Goal: Task Accomplishment & Management: Manage account settings

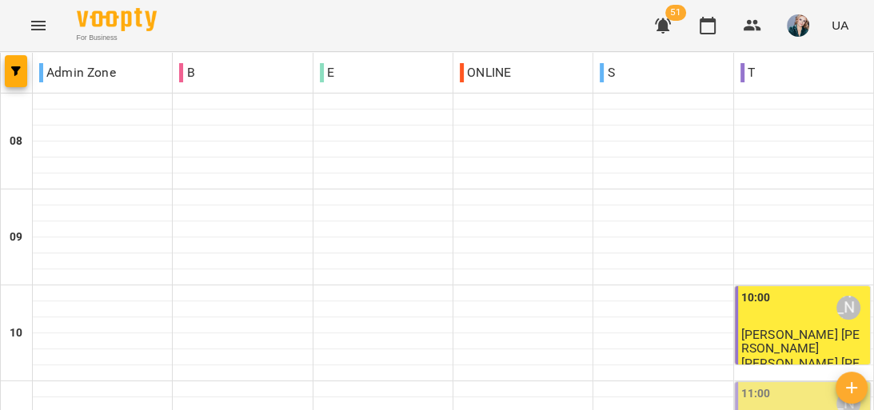
scroll to position [1068, 0]
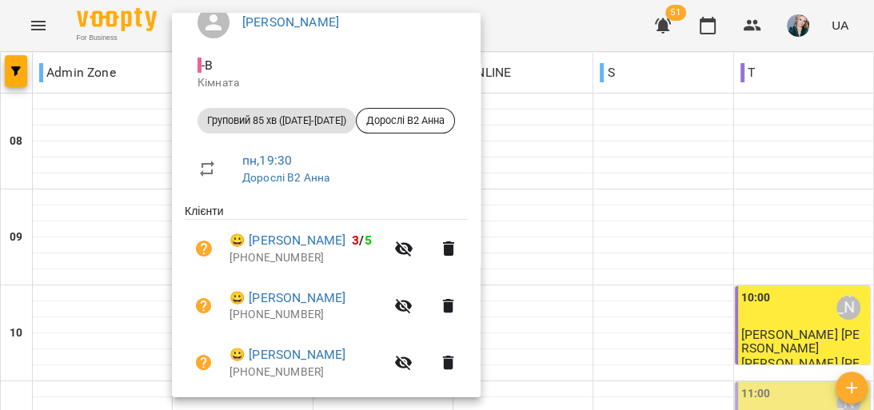
scroll to position [132, 0]
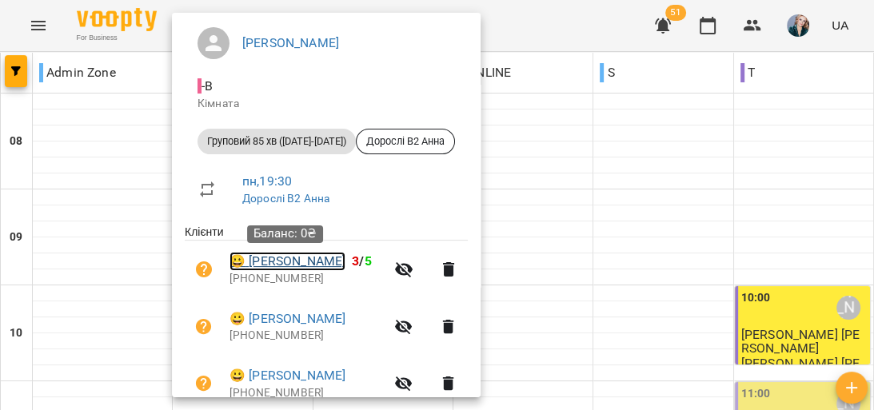
click at [312, 262] on link "😀 [PERSON_NAME]" at bounding box center [287, 261] width 116 height 19
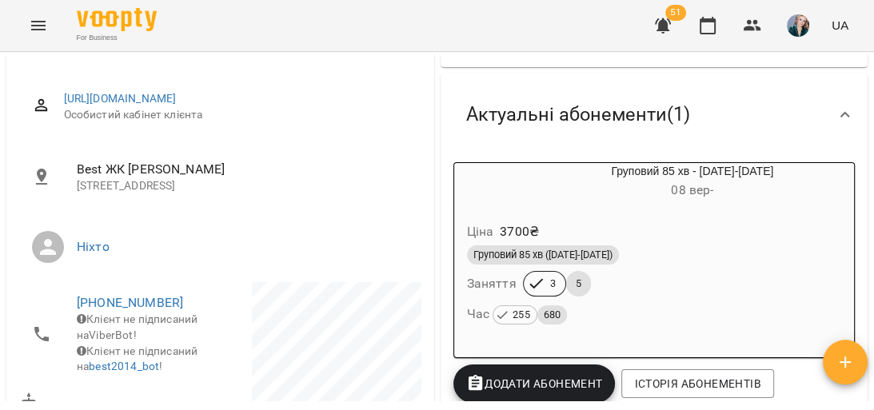
scroll to position [192, 0]
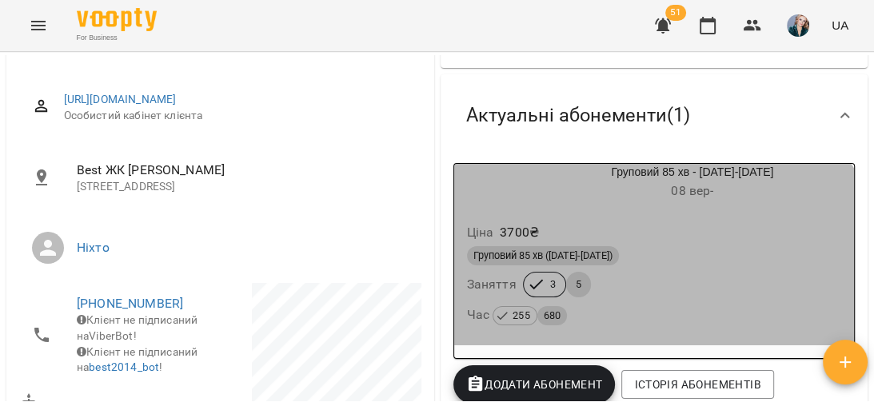
click at [636, 304] on div "Час 255 680" at bounding box center [654, 315] width 381 height 29
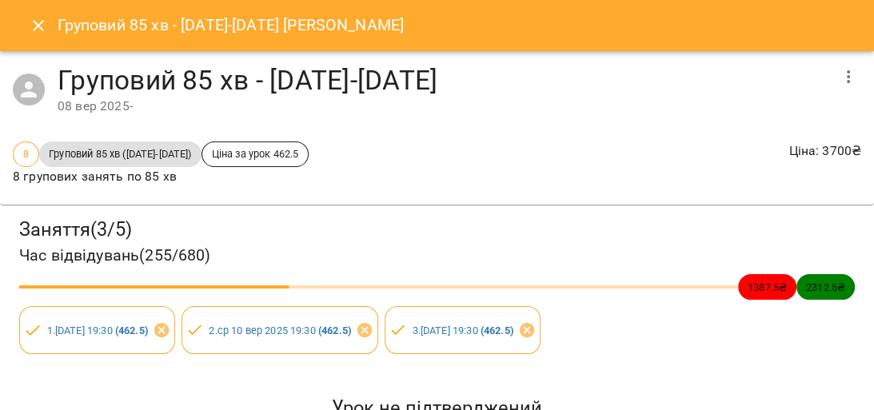
click at [28, 25] on button "Close" at bounding box center [38, 25] width 38 height 38
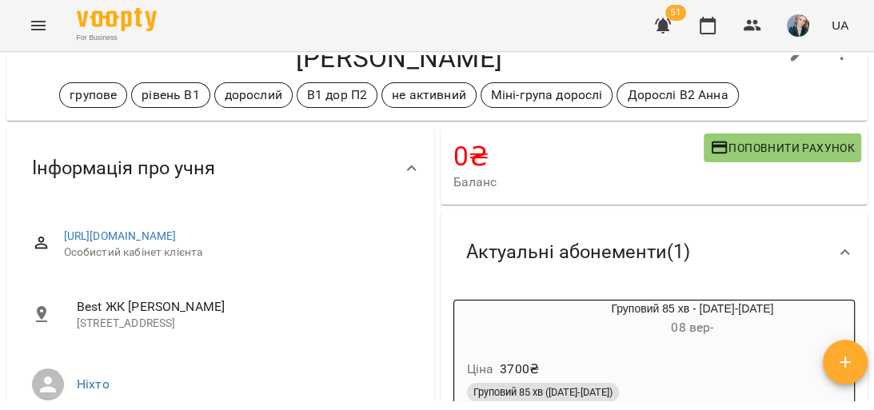
scroll to position [128, 0]
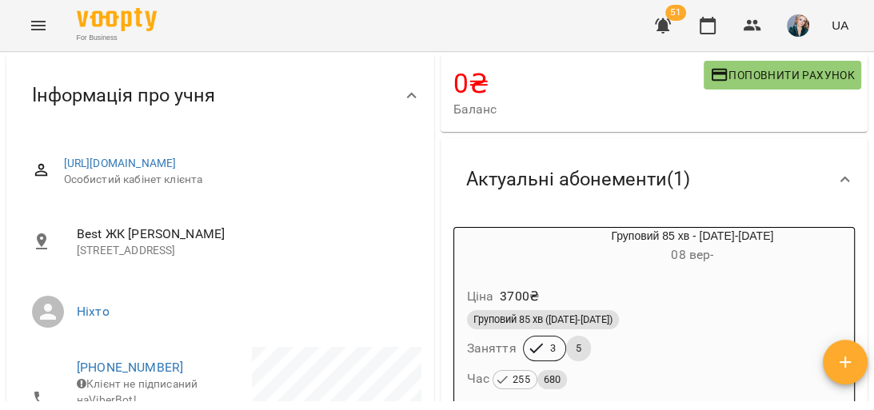
click at [620, 297] on div "Ціна 3700 ₴" at bounding box center [654, 296] width 381 height 29
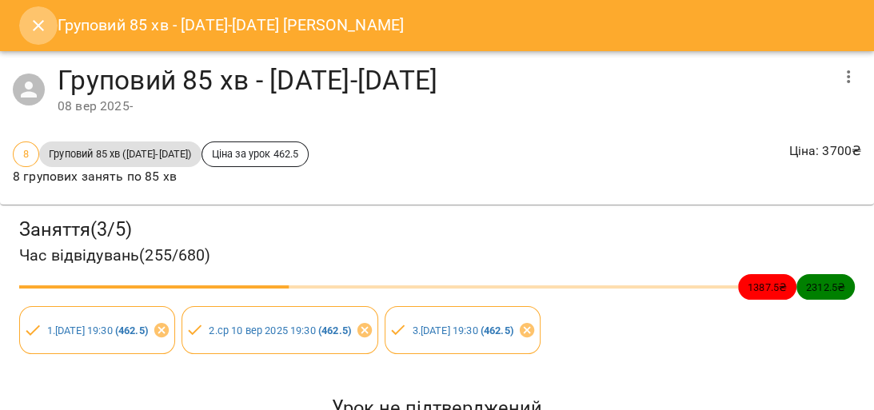
click at [42, 24] on icon "Close" at bounding box center [38, 25] width 19 height 19
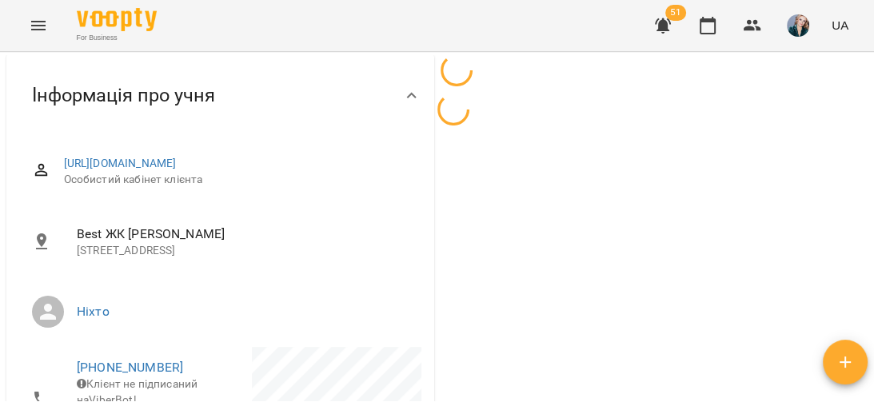
scroll to position [137, 0]
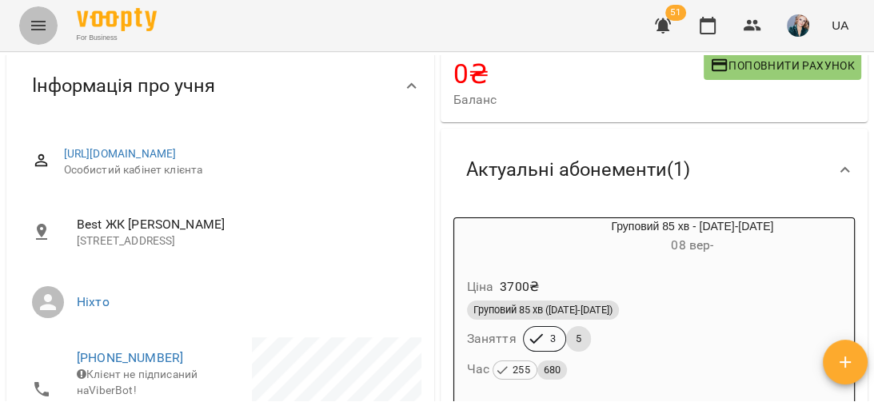
click at [32, 18] on icon "Menu" at bounding box center [38, 25] width 19 height 19
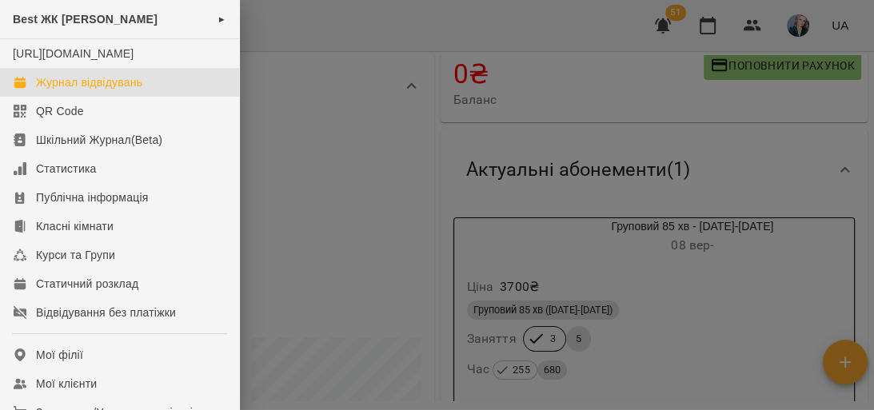
click at [165, 97] on link "Журнал відвідувань" at bounding box center [119, 82] width 239 height 29
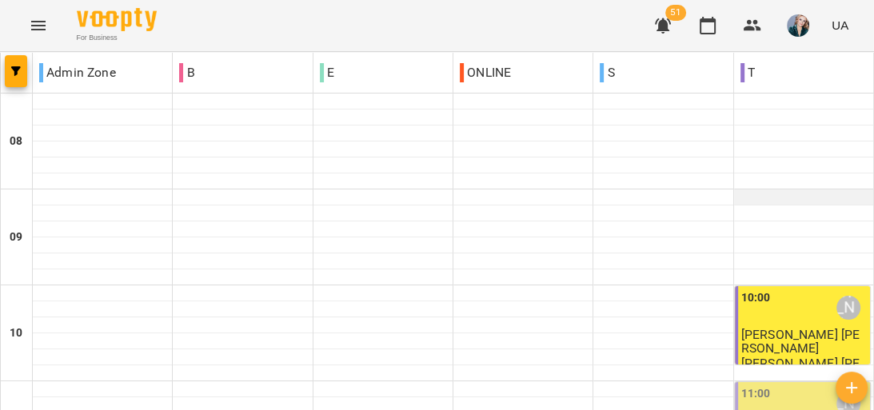
scroll to position [128, 0]
click at [774, 289] on div "10:00 Анастасія Сидорук" at bounding box center [804, 307] width 126 height 37
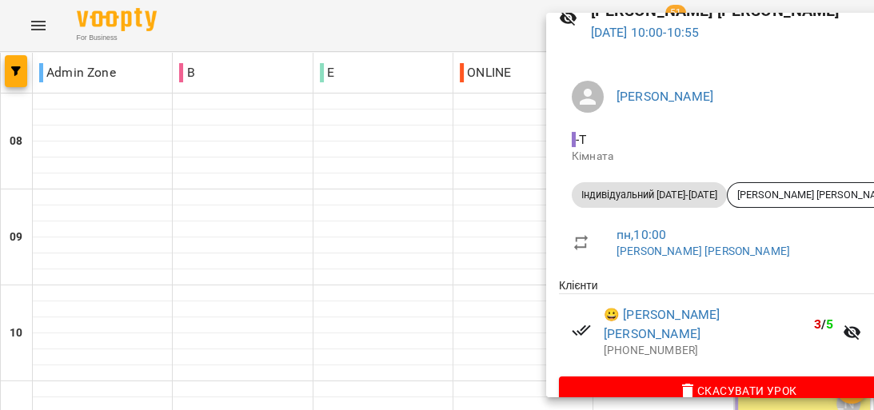
scroll to position [89, 0]
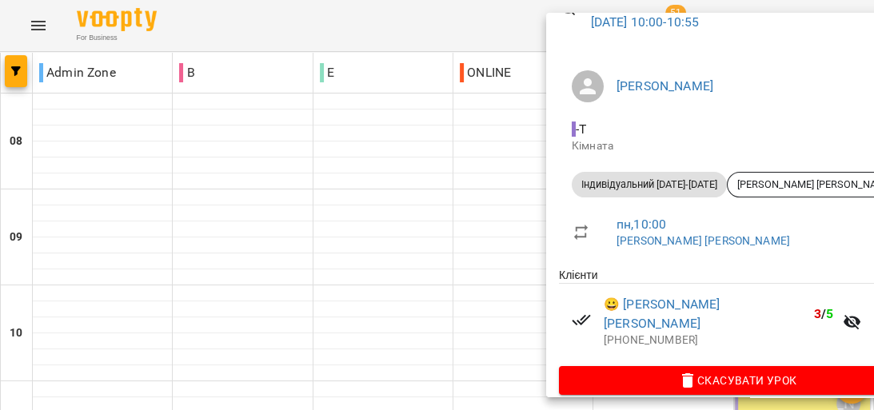
click at [278, 179] on div at bounding box center [437, 205] width 874 height 410
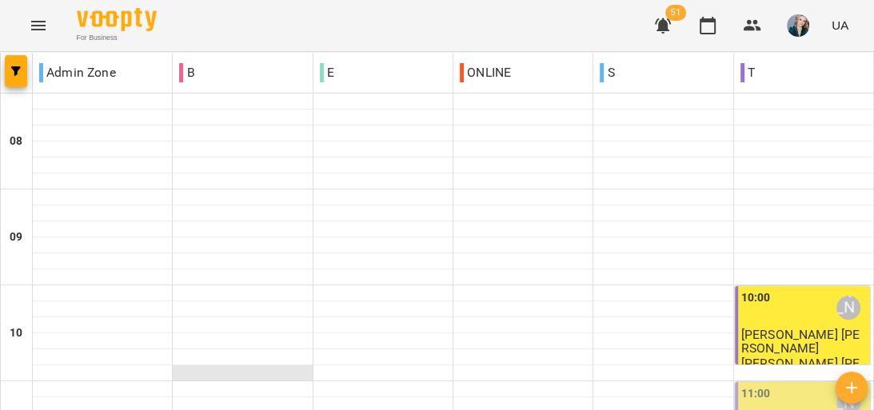
scroll to position [1132, 0]
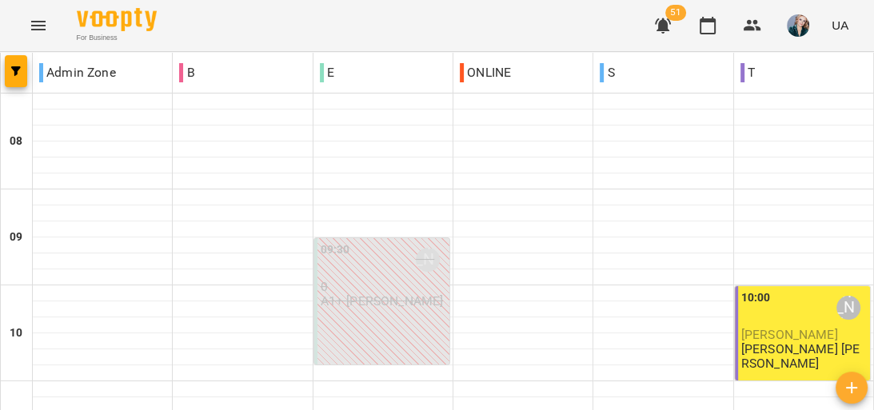
scroll to position [1023, 0]
click at [38, 10] on button "Menu" at bounding box center [38, 25] width 38 height 38
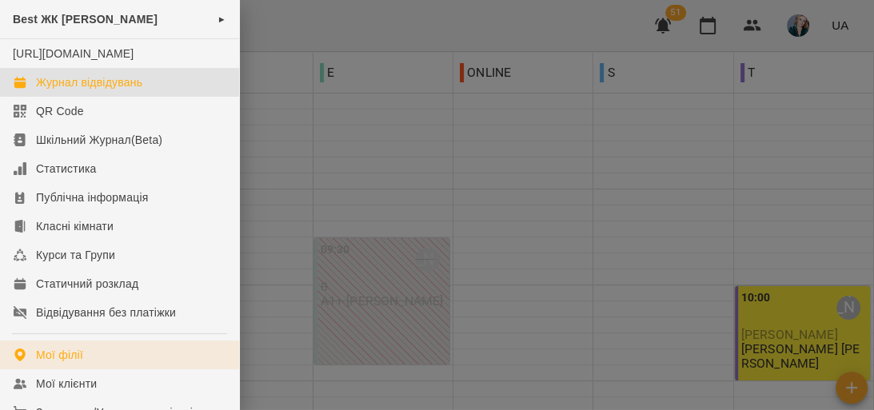
scroll to position [64, 0]
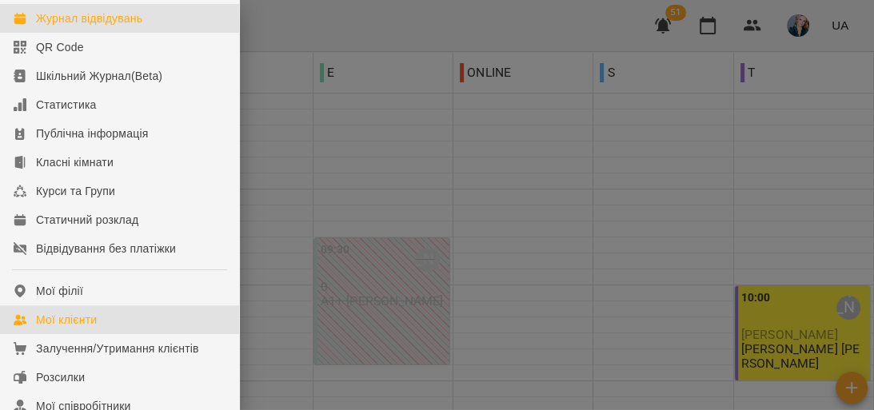
click at [118, 328] on link "Мої клієнти" at bounding box center [119, 319] width 239 height 29
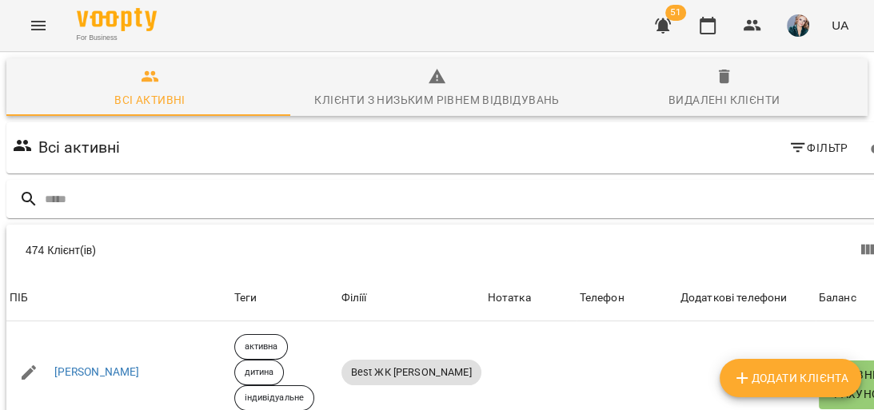
click at [820, 384] on span "Додати клієнта" at bounding box center [790, 378] width 116 height 19
select select "**"
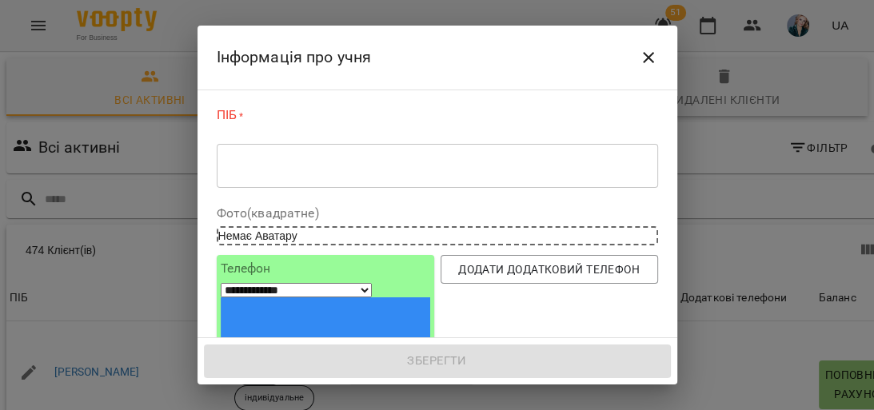
click at [336, 162] on textarea at bounding box center [437, 165] width 419 height 15
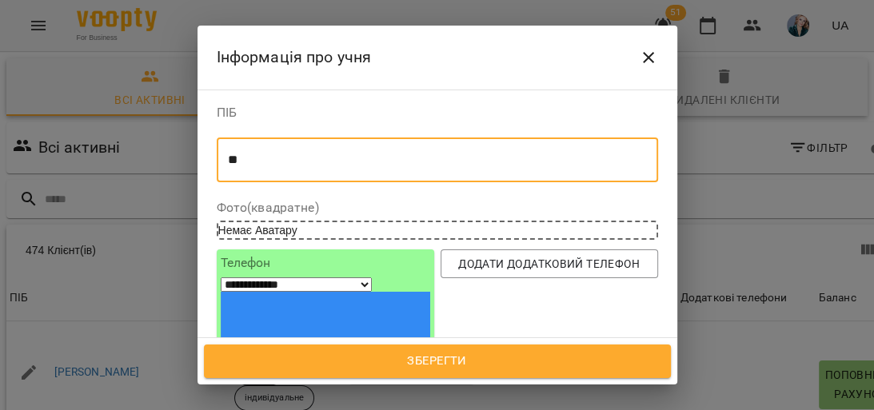
type textarea "*"
type textarea "**********"
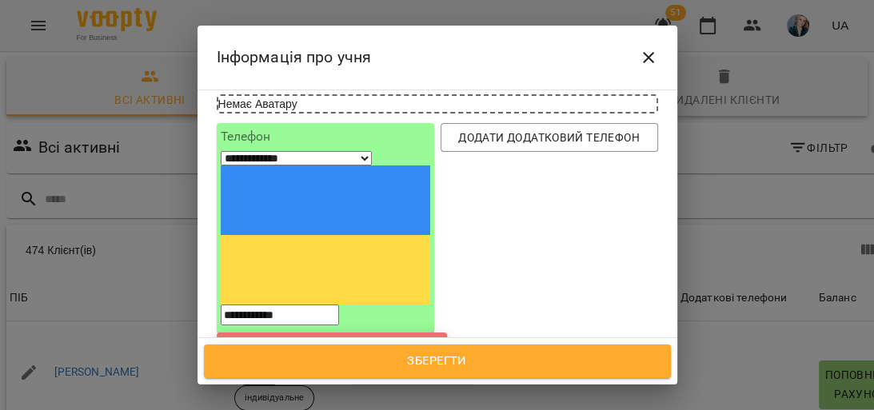
scroll to position [128, 0]
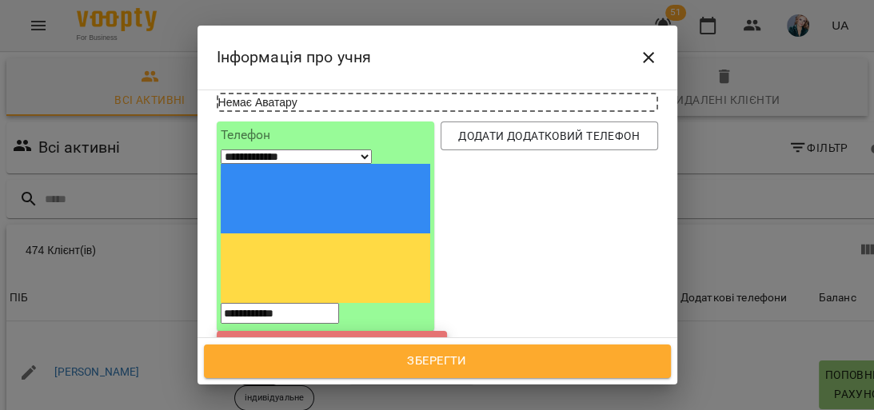
type input "**********"
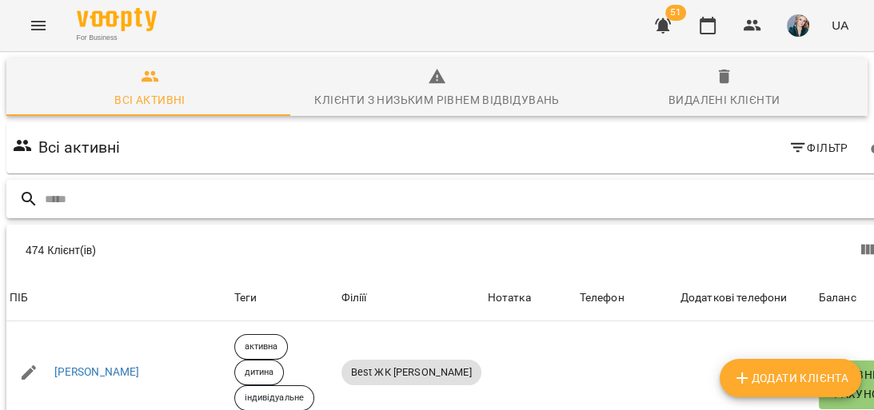
click at [585, 194] on input "text" at bounding box center [472, 199] width 855 height 26
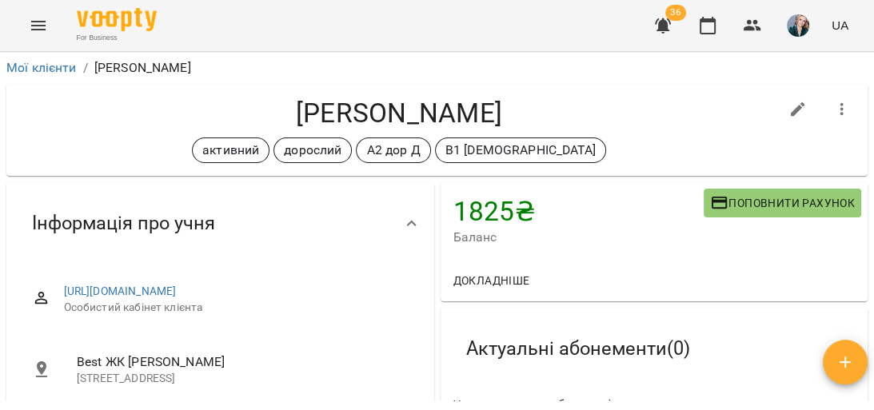
scroll to position [2377, 0]
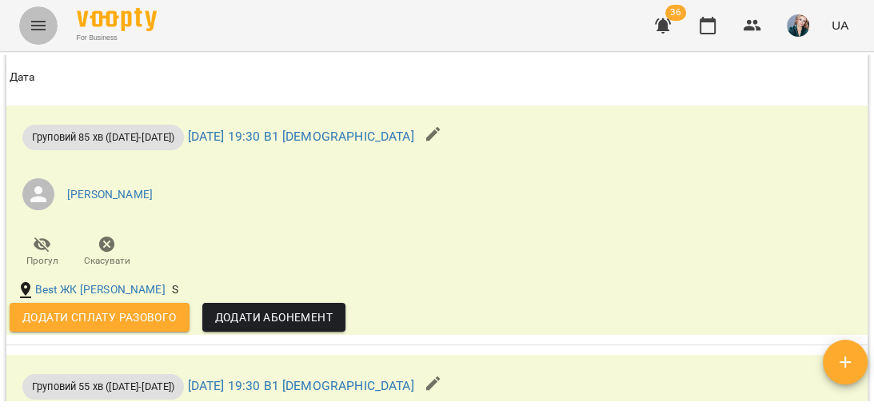
click at [38, 34] on icon "Menu" at bounding box center [38, 25] width 19 height 19
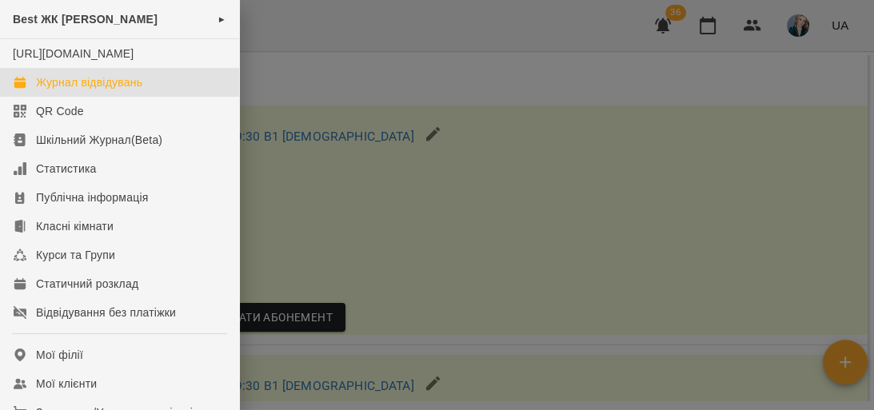
click at [131, 90] on div "Журнал відвідувань" at bounding box center [89, 82] width 106 height 16
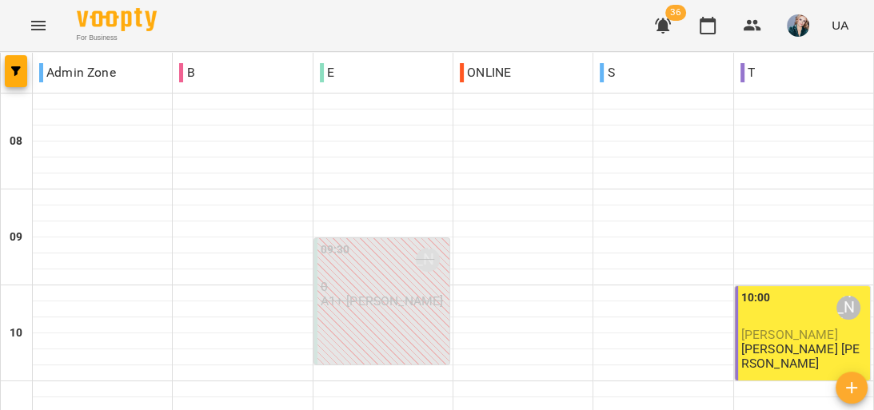
scroll to position [1023, 0]
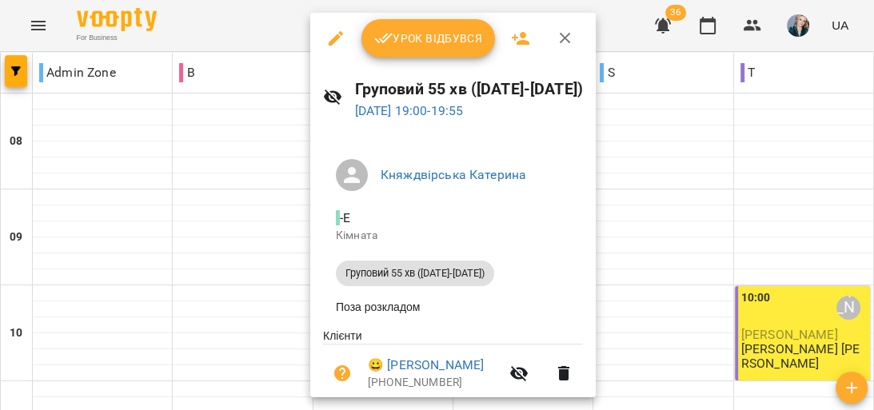
click at [520, 37] on icon "button" at bounding box center [521, 38] width 18 height 13
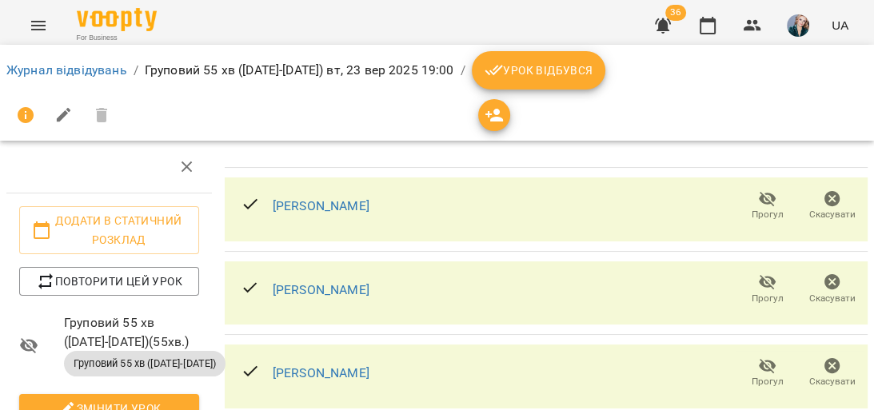
click at [98, 166] on div at bounding box center [108, 166] width 205 height 51
click at [494, 110] on icon "button" at bounding box center [494, 115] width 18 height 13
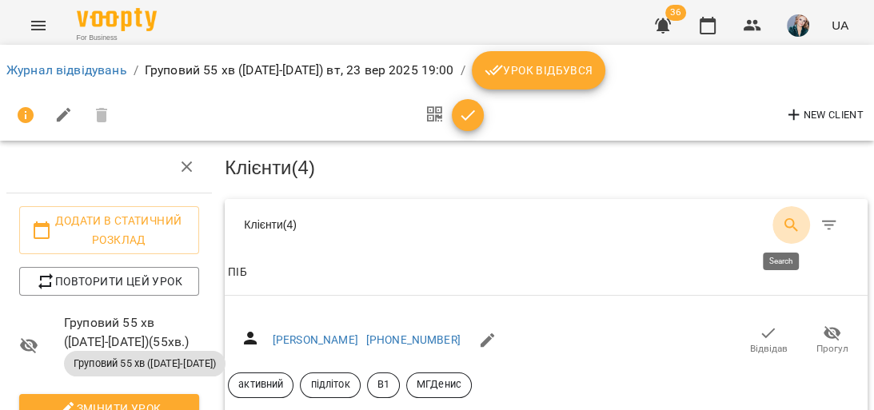
click at [788, 216] on icon "Search" at bounding box center [791, 225] width 19 height 19
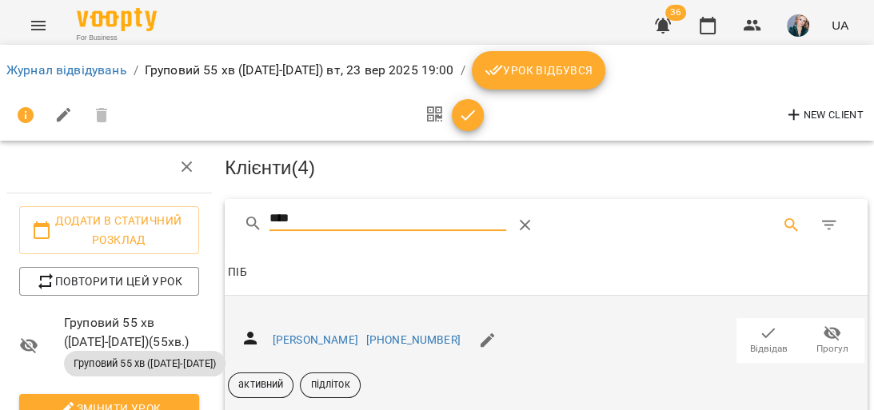
type input "***"
click at [765, 335] on icon "button" at bounding box center [768, 333] width 19 height 19
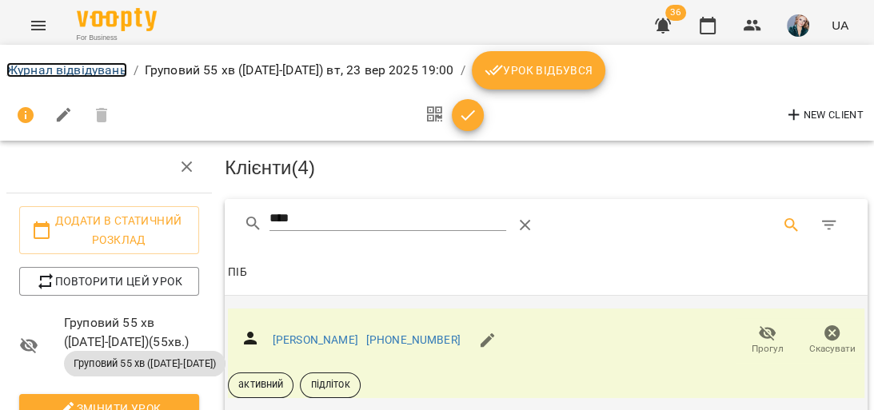
click at [103, 62] on link "Журнал відвідувань" at bounding box center [66, 69] width 121 height 15
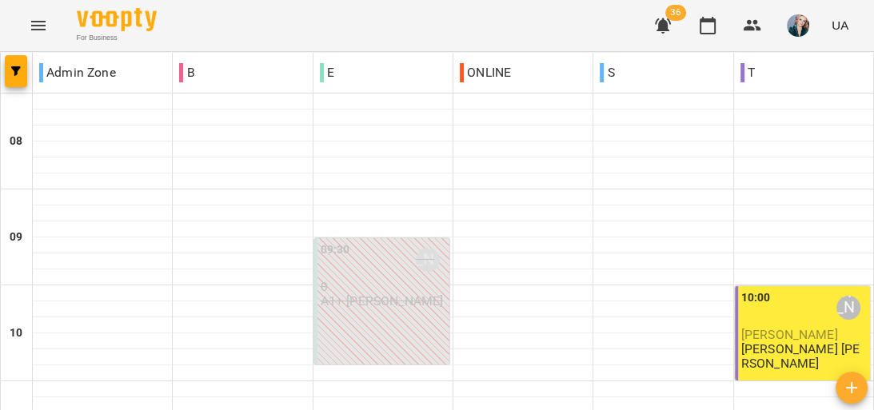
scroll to position [1004, 0]
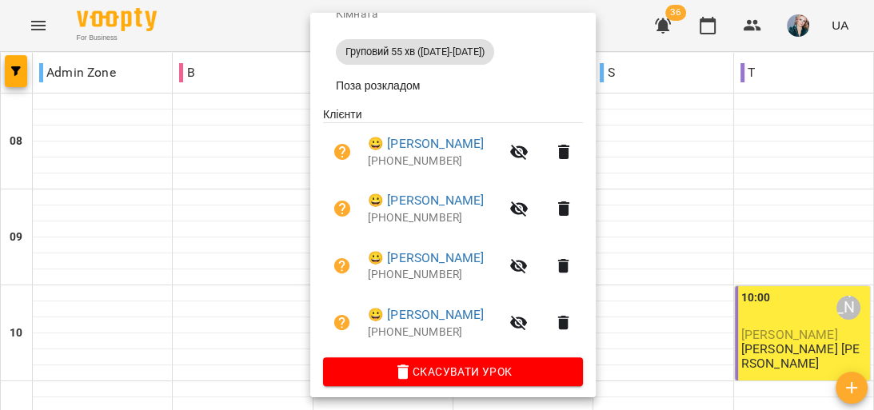
scroll to position [233, 0]
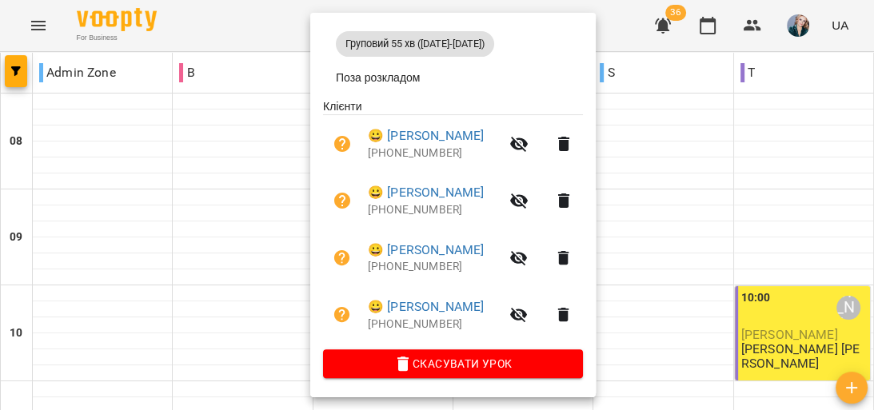
click at [648, 163] on div at bounding box center [437, 205] width 874 height 410
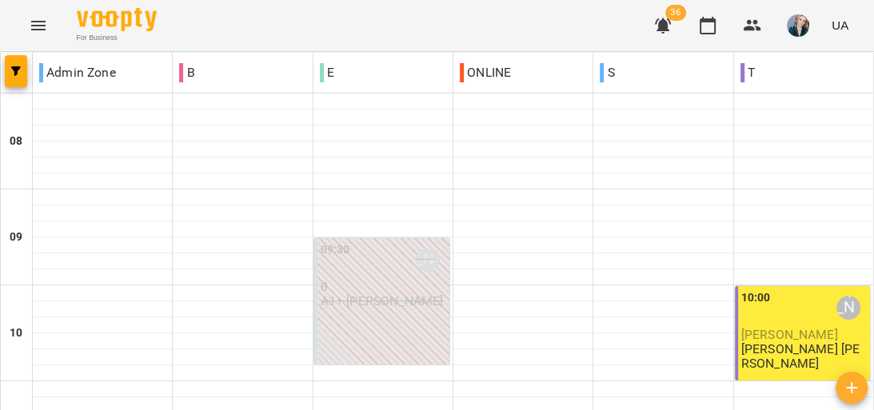
click at [50, 27] on button "Menu" at bounding box center [38, 25] width 38 height 38
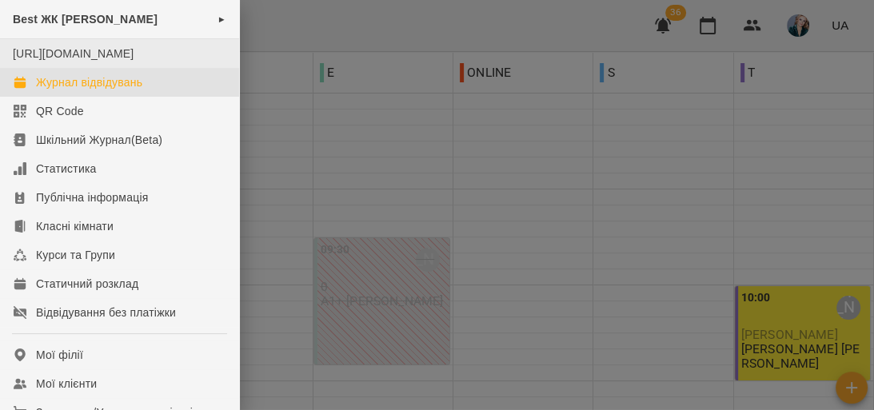
drag, startPoint x: 317, startPoint y: 48, endPoint x: 195, endPoint y: 46, distance: 122.3
click at [297, 48] on div at bounding box center [437, 205] width 874 height 410
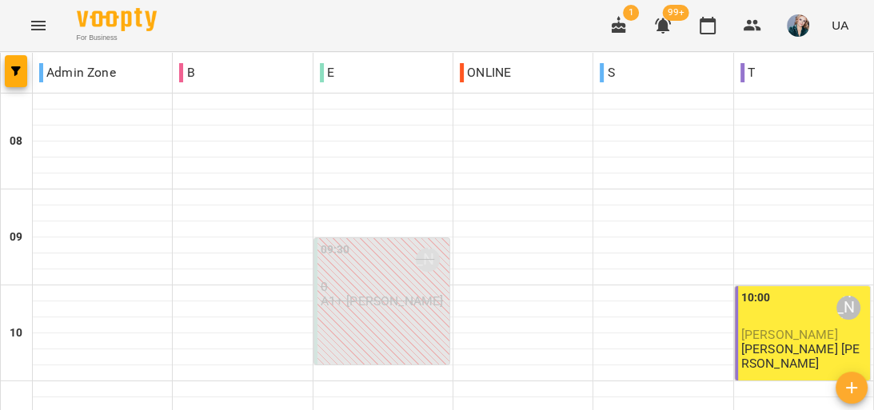
scroll to position [1023, 0]
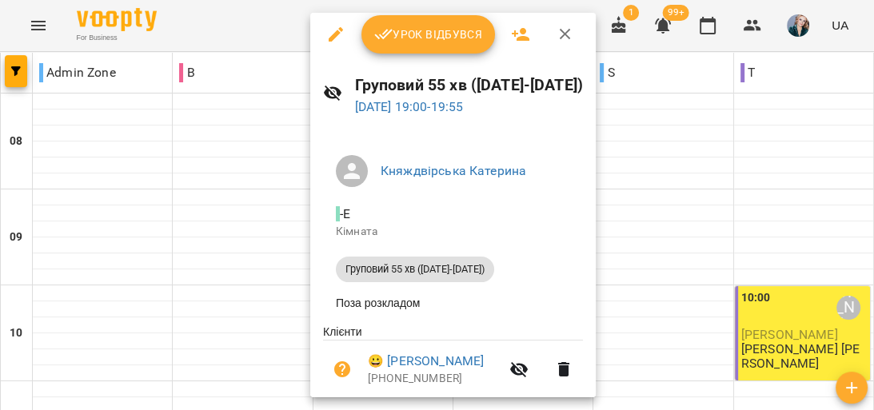
scroll to position [0, 0]
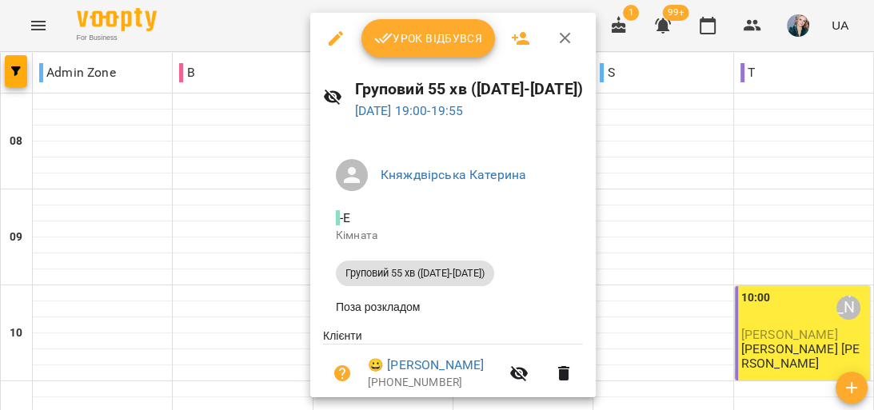
click at [793, 228] on div at bounding box center [437, 205] width 874 height 410
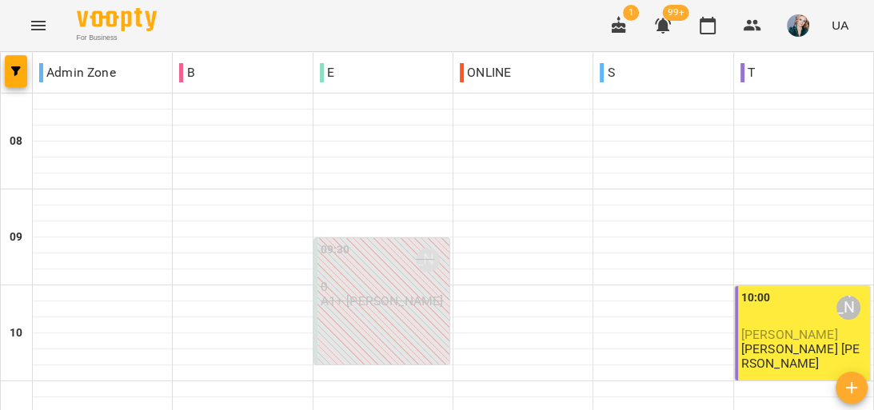
scroll to position [959, 0]
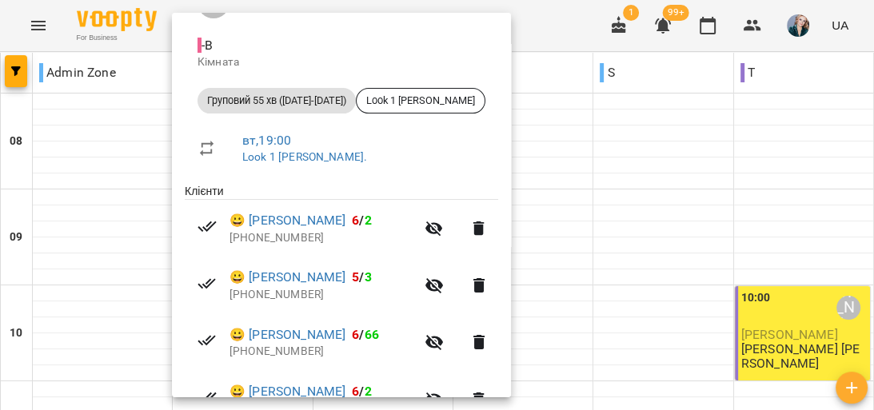
scroll to position [192, 0]
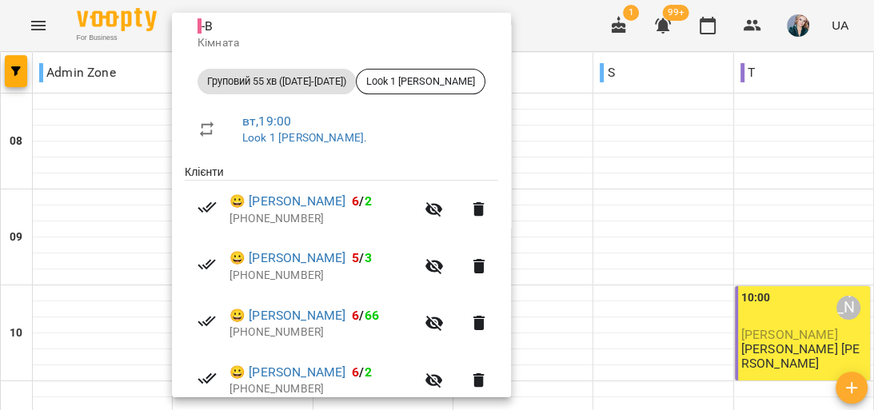
click at [633, 219] on div at bounding box center [437, 205] width 874 height 410
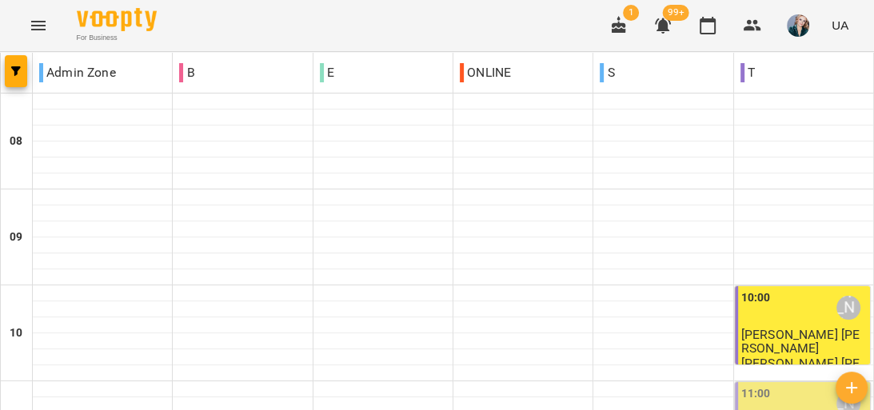
scroll to position [940, 0]
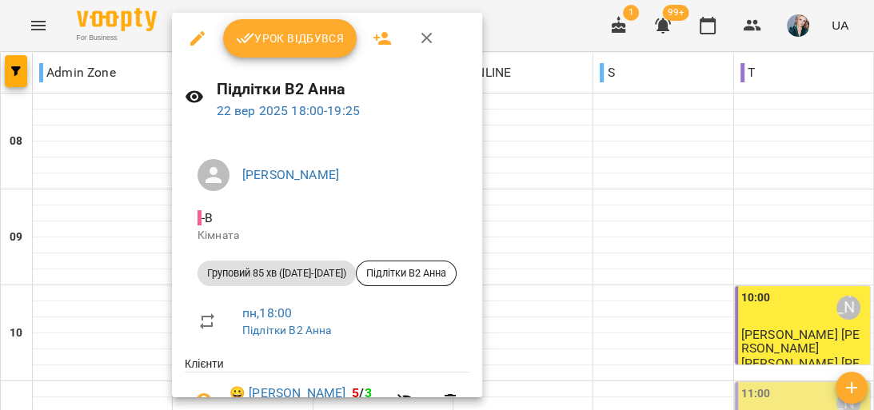
click at [637, 288] on div at bounding box center [437, 205] width 874 height 410
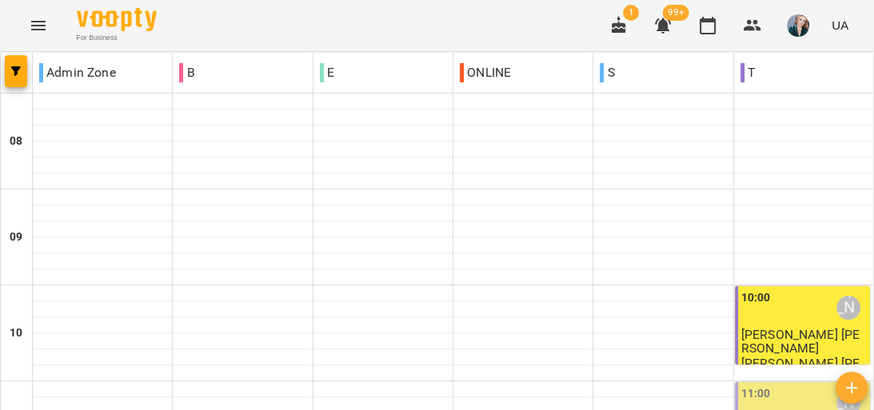
scroll to position [237, 0]
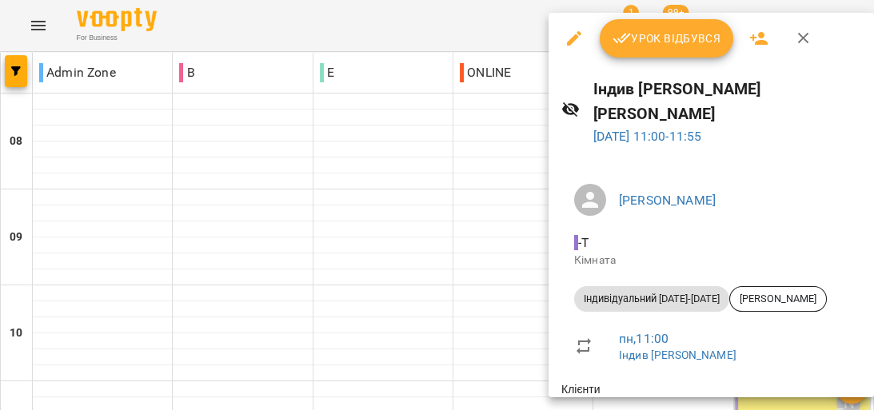
click at [671, 38] on span "Урок відбувся" at bounding box center [666, 38] width 109 height 19
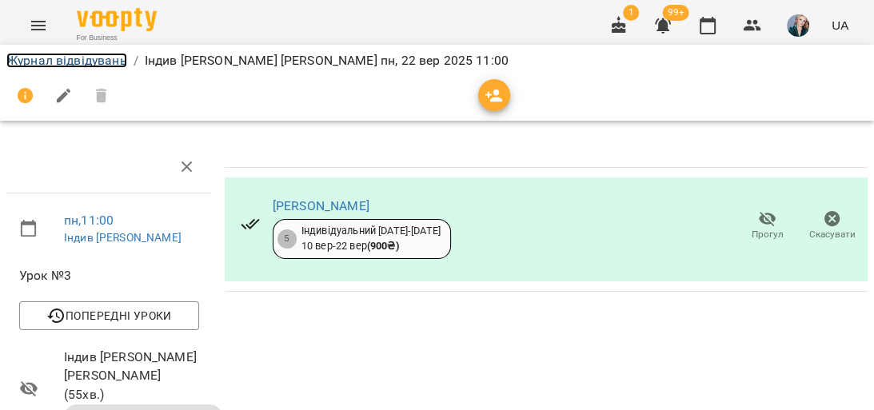
click at [99, 57] on link "Журнал відвідувань" at bounding box center [66, 60] width 121 height 15
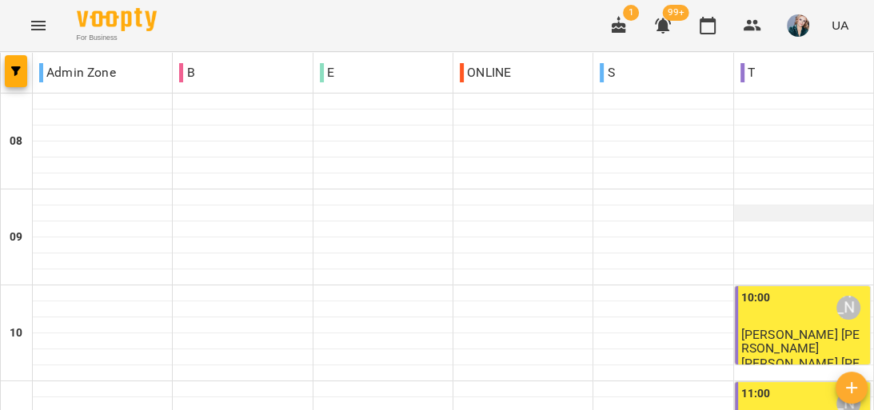
scroll to position [256, 0]
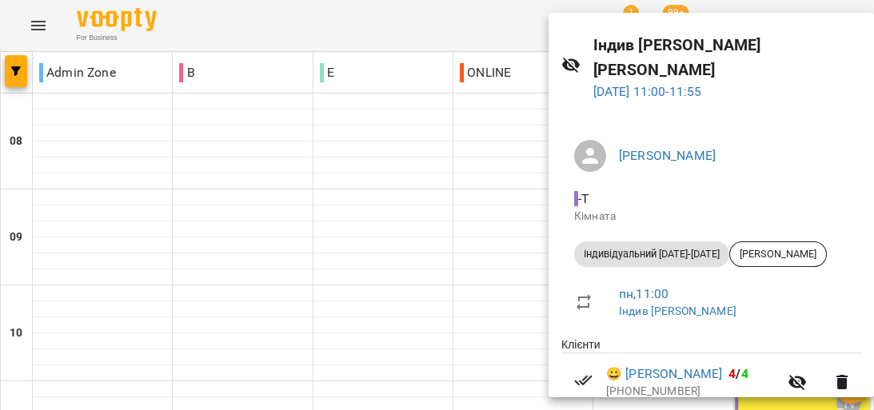
scroll to position [89, 0]
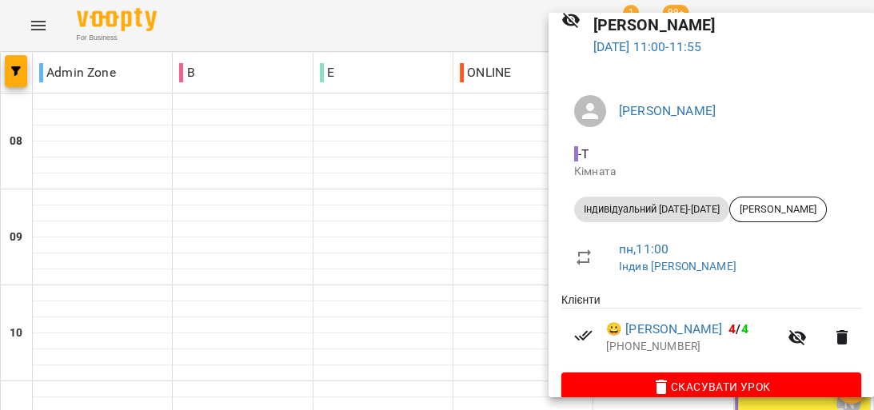
drag, startPoint x: 400, startPoint y: 285, endPoint x: 442, endPoint y: 288, distance: 42.5
click at [399, 286] on div at bounding box center [437, 205] width 874 height 410
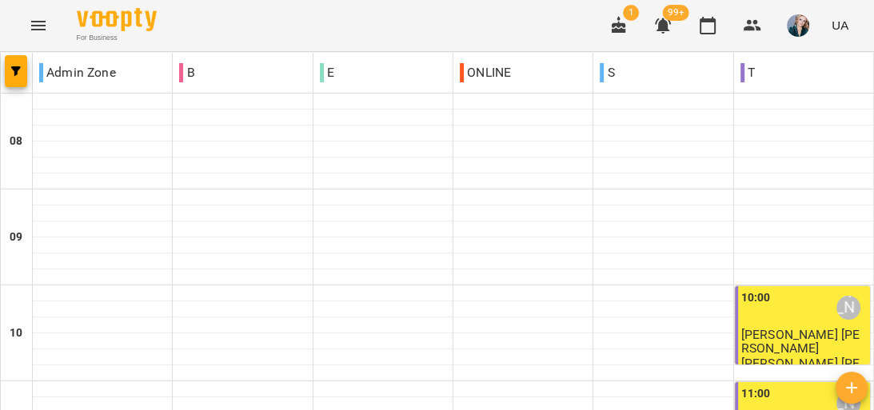
scroll to position [895, 0]
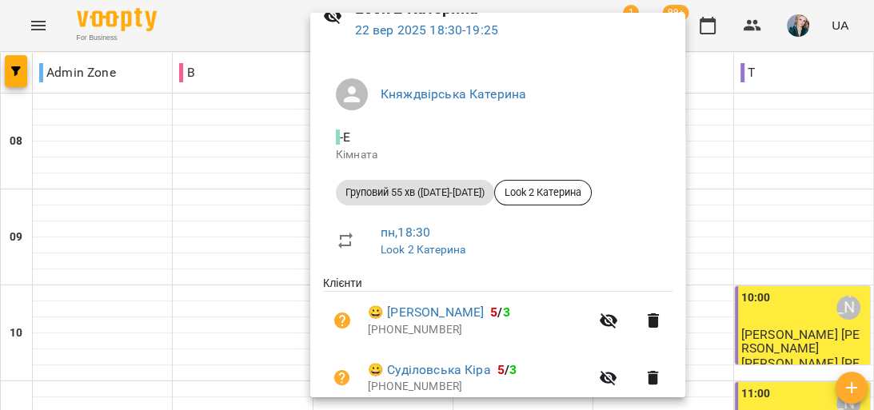
scroll to position [0, 0]
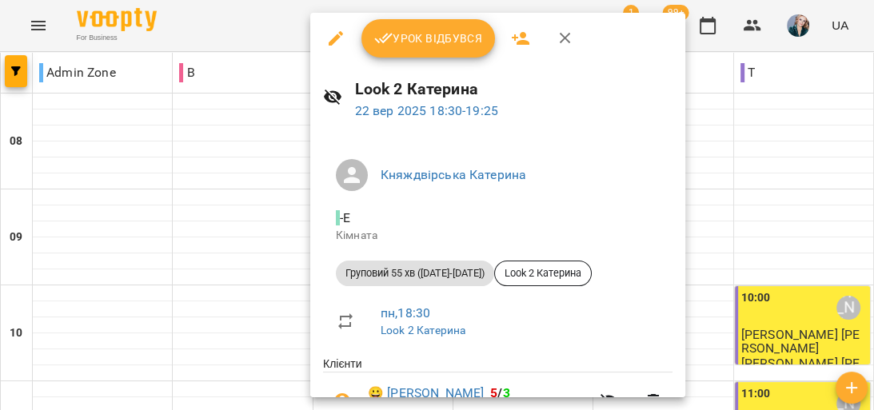
click at [769, 193] on div at bounding box center [437, 205] width 874 height 410
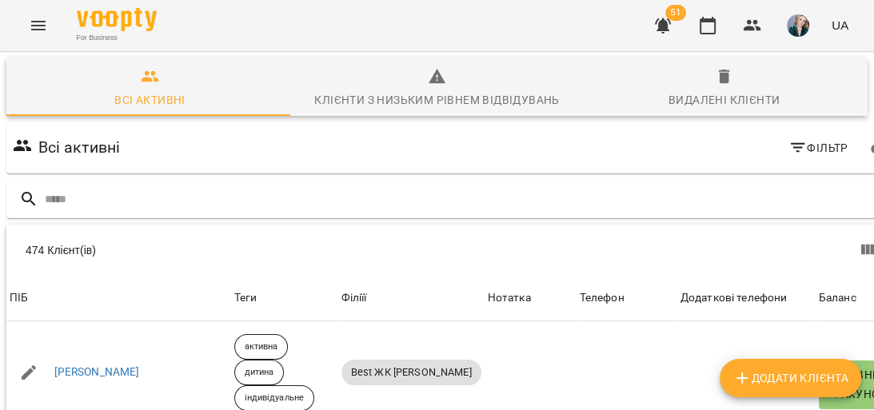
click at [30, 14] on button "Menu" at bounding box center [38, 25] width 38 height 38
click at [46, 22] on div at bounding box center [437, 205] width 874 height 410
click at [39, 27] on icon "Menu" at bounding box center [38, 25] width 19 height 19
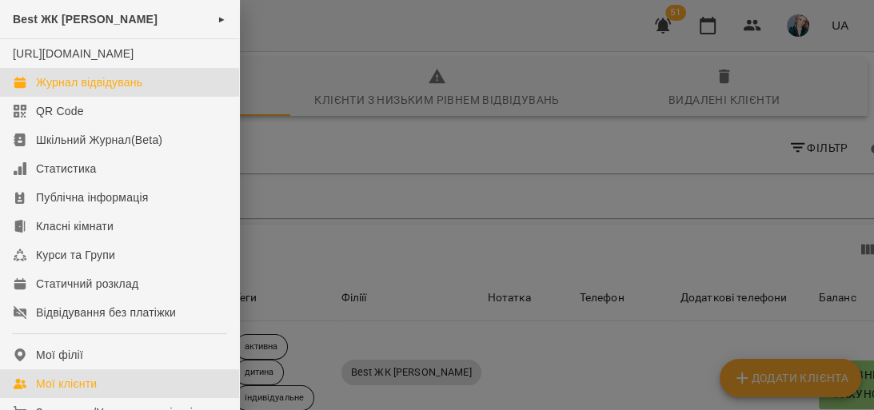
click at [163, 97] on link "Журнал відвідувань" at bounding box center [119, 82] width 239 height 29
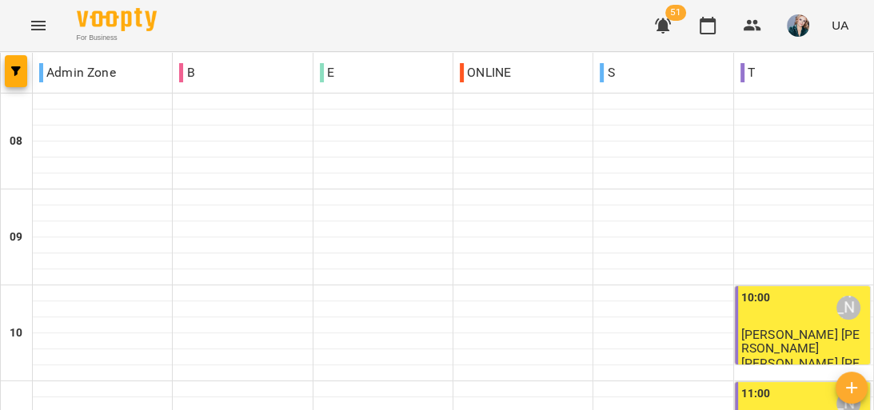
drag, startPoint x: 242, startPoint y: 388, endPoint x: 442, endPoint y: 13, distance: 425.6
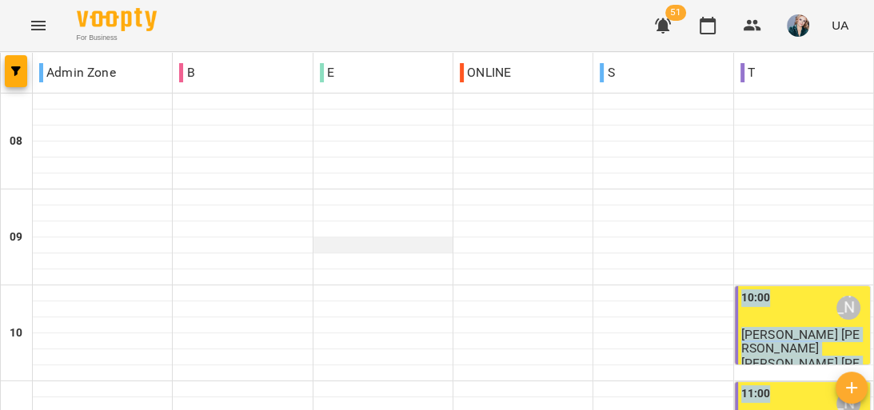
scroll to position [703, 0]
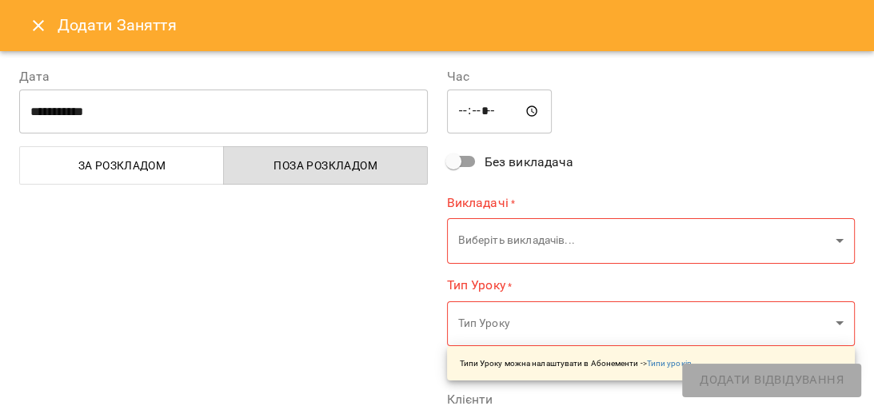
type input "**********"
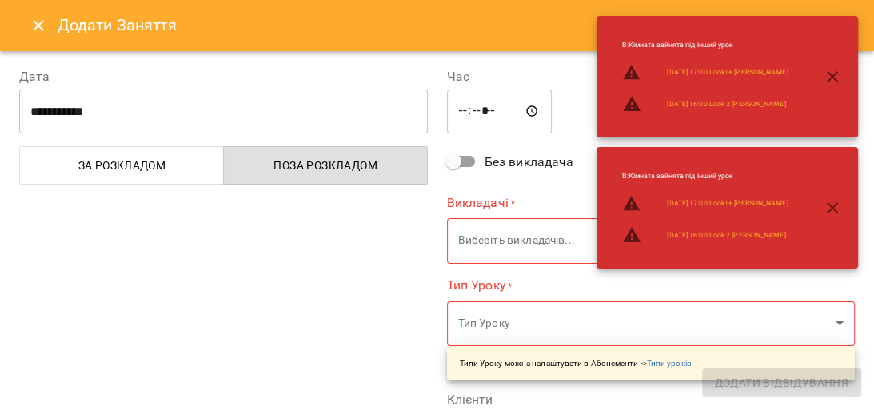
click at [43, 26] on icon "Close" at bounding box center [38, 25] width 19 height 19
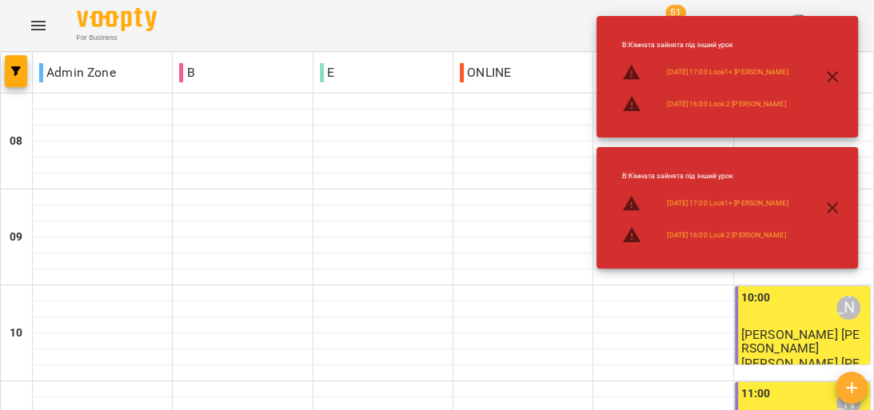
scroll to position [1004, 0]
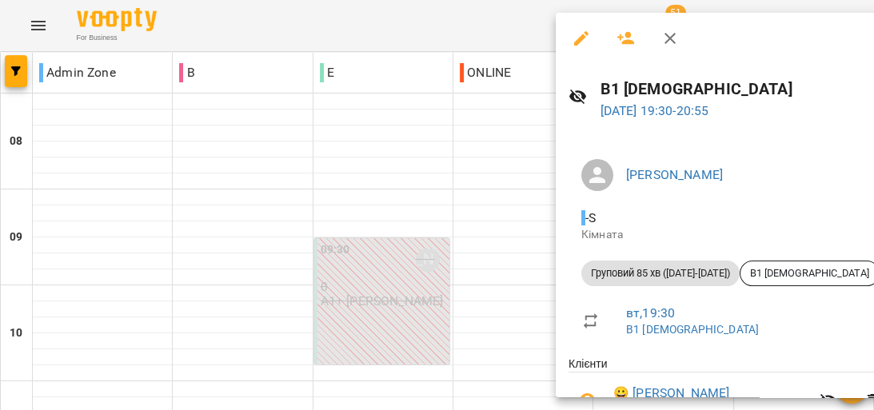
scroll to position [145, 0]
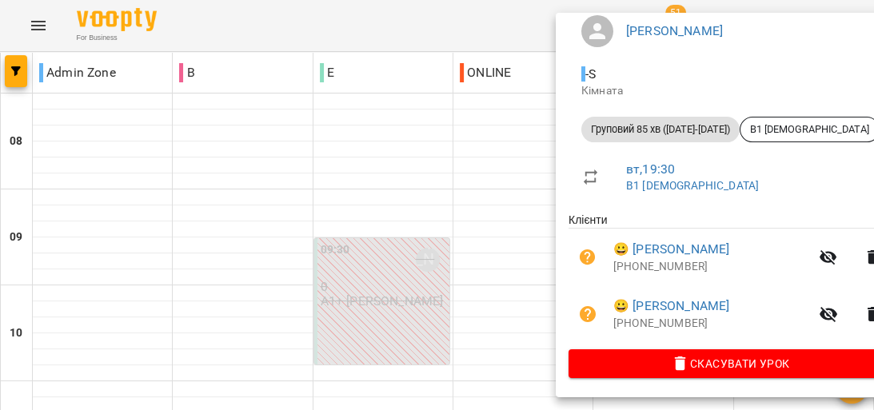
click at [458, 233] on div at bounding box center [437, 205] width 874 height 410
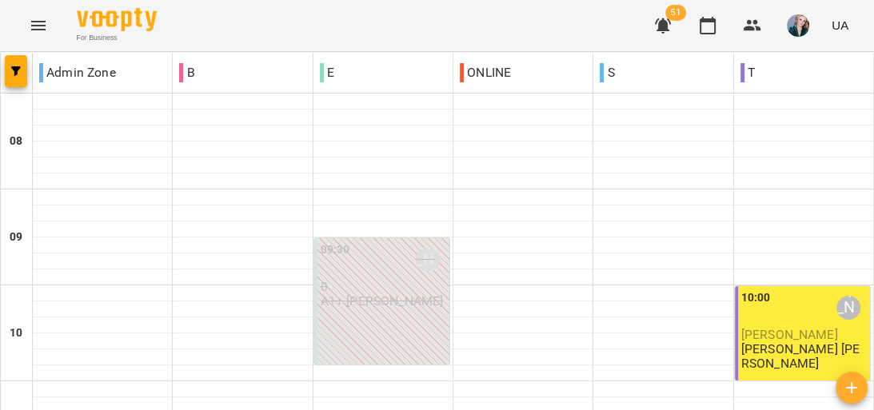
scroll to position [1004, 0]
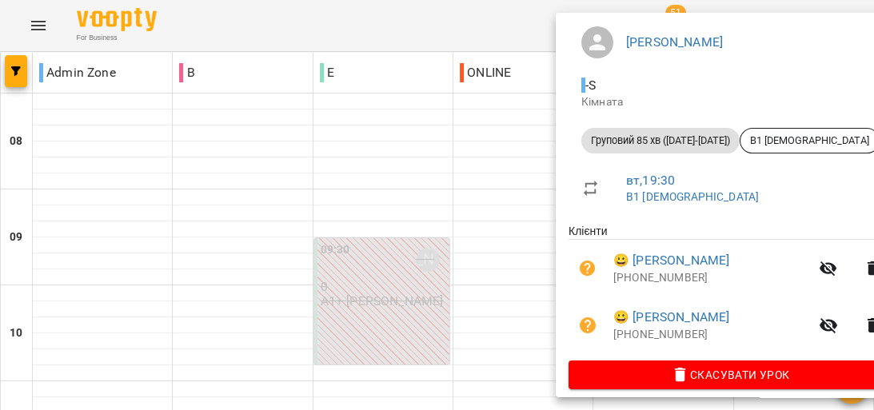
scroll to position [145, 0]
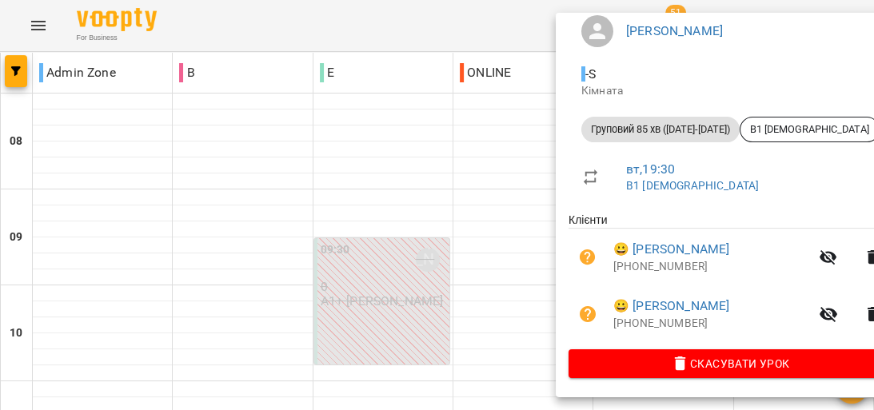
click at [526, 241] on div at bounding box center [437, 205] width 874 height 410
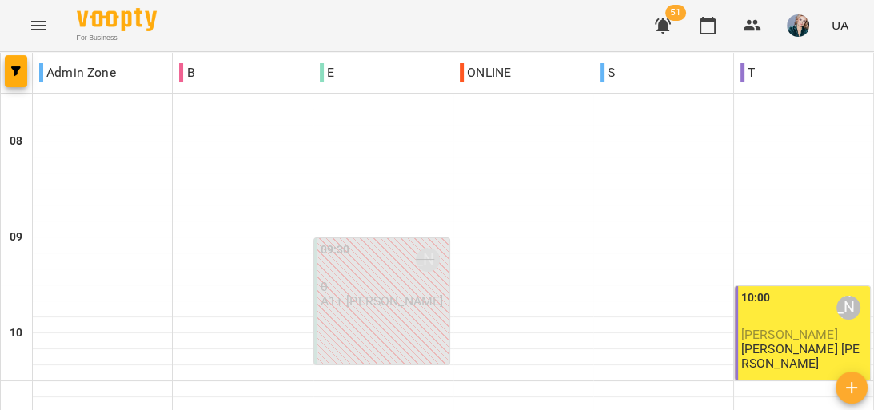
scroll to position [1068, 0]
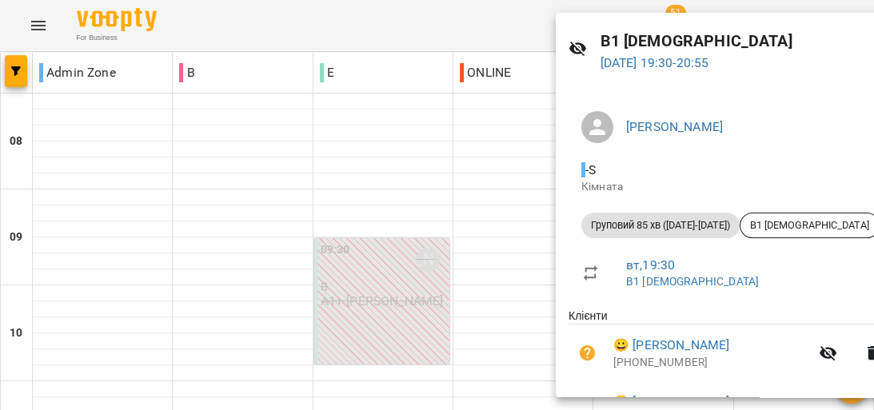
scroll to position [128, 0]
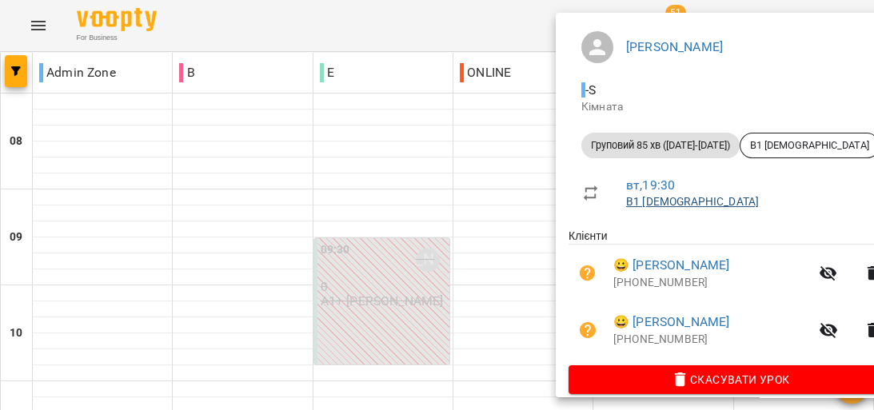
click at [651, 203] on link "В1 [DEMOGRAPHIC_DATA]" at bounding box center [692, 201] width 133 height 13
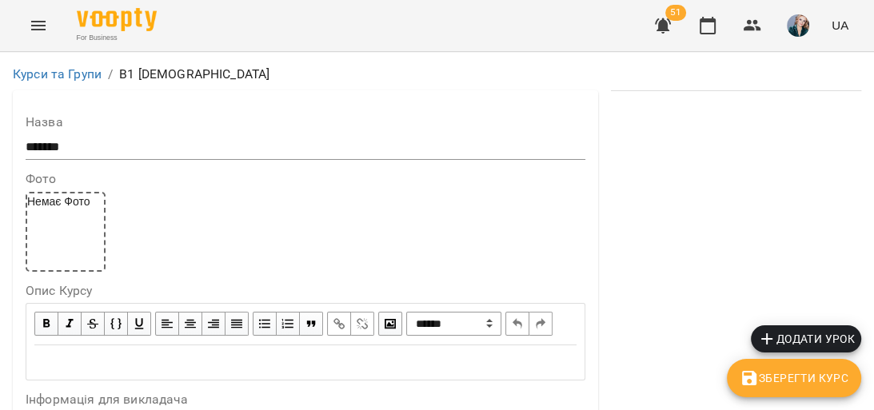
scroll to position [767, 0]
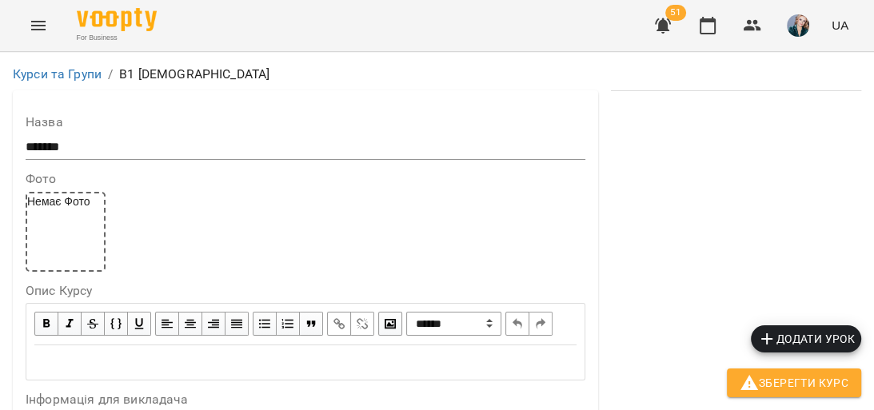
type input "**"
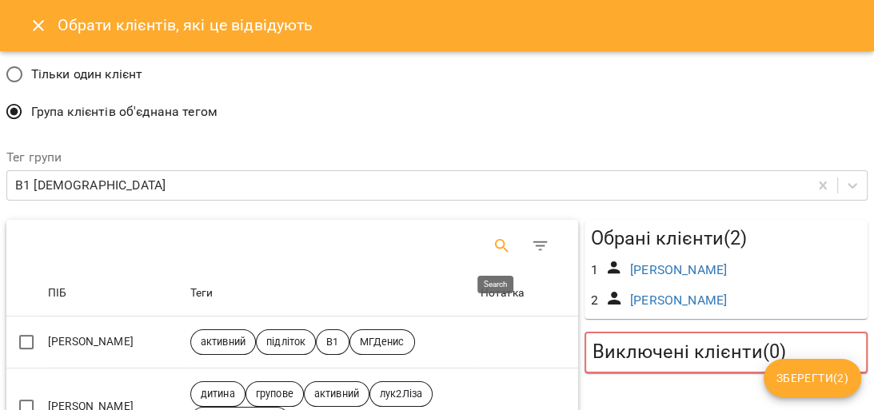
click at [496, 240] on icon "Search" at bounding box center [502, 246] width 14 height 14
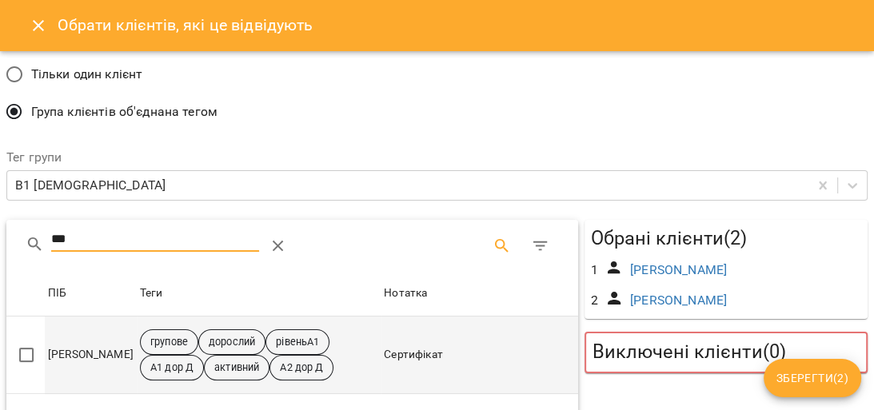
type input "***"
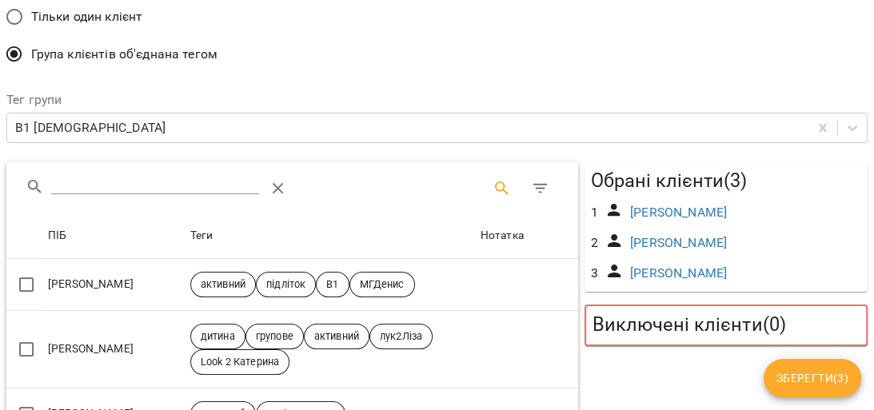
scroll to position [128, 0]
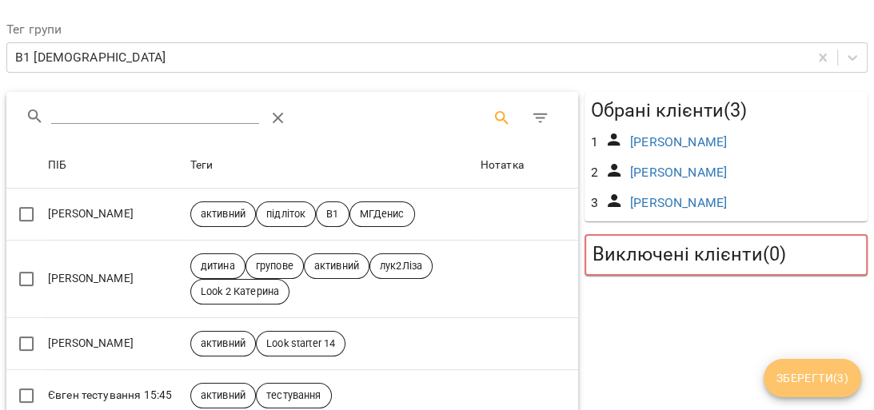
drag, startPoint x: 822, startPoint y: 373, endPoint x: 811, endPoint y: 373, distance: 10.4
click at [822, 373] on span "Зберегти ( 3 )" at bounding box center [812, 378] width 72 height 19
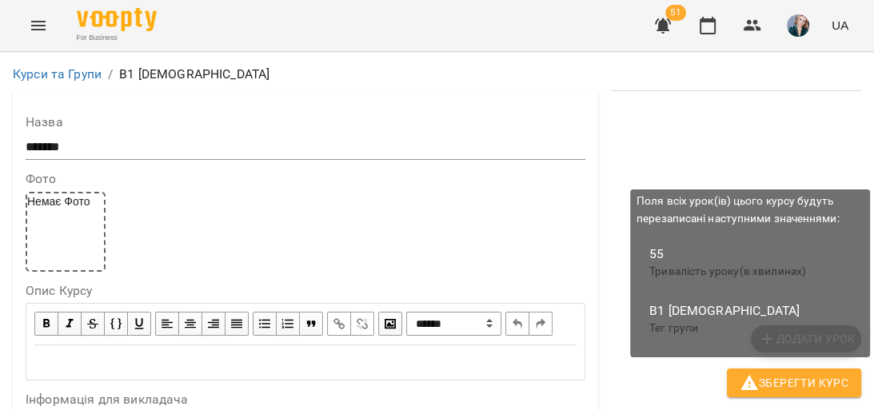
click at [789, 378] on span "Зберегти Курс" at bounding box center [793, 382] width 109 height 19
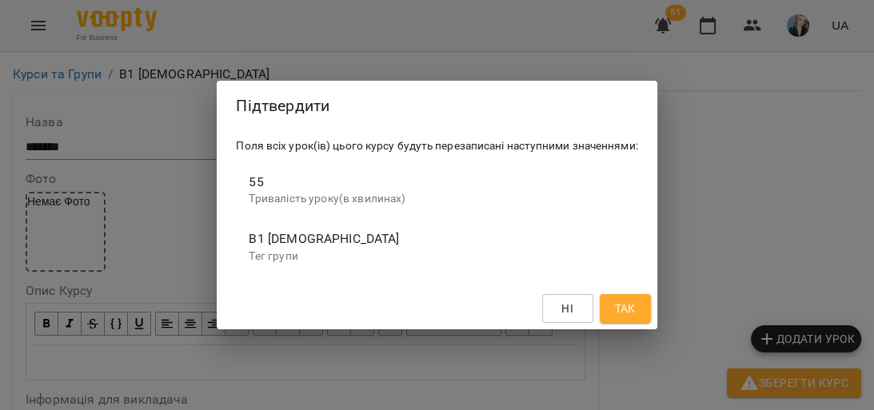
click at [631, 301] on span "Так" at bounding box center [624, 308] width 21 height 19
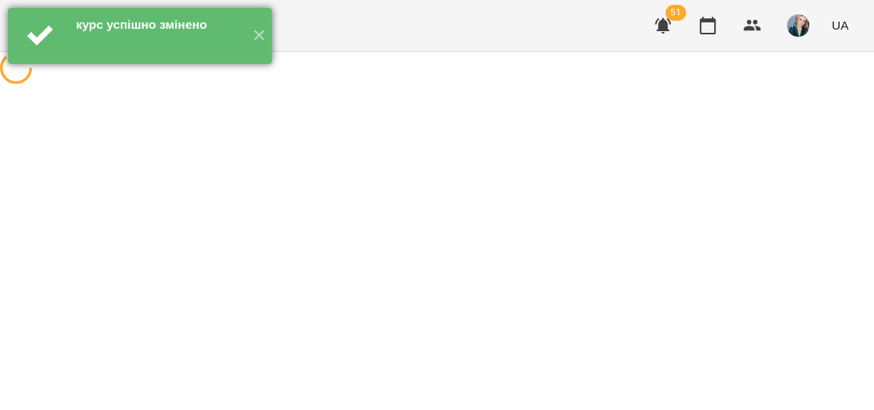
scroll to position [0, 0]
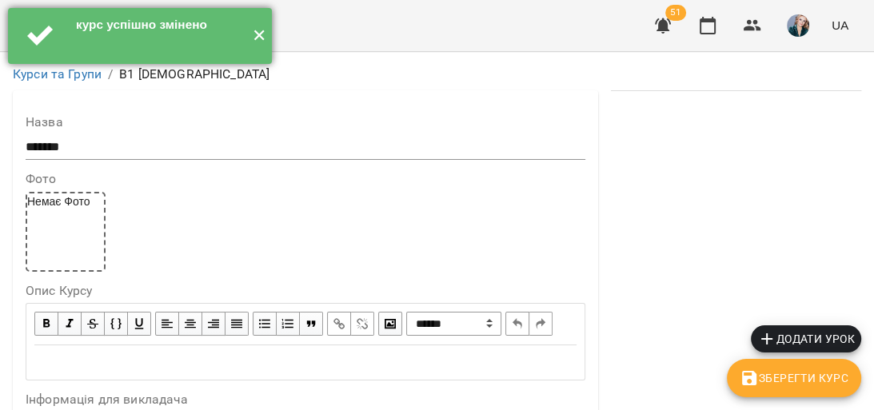
click at [259, 37] on button "✕" at bounding box center [258, 36] width 26 height 56
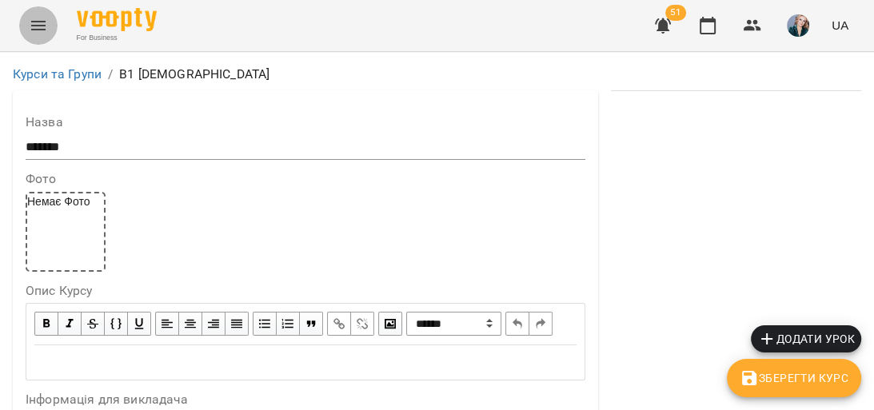
click at [45, 29] on icon "Menu" at bounding box center [38, 26] width 14 height 10
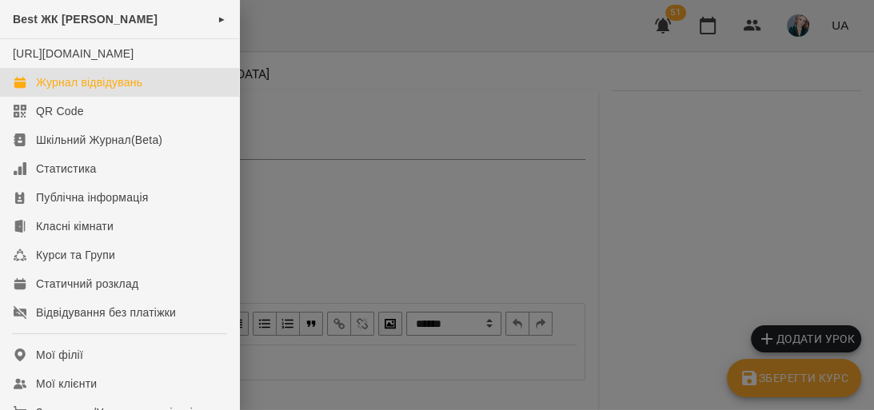
click at [120, 90] on div "Журнал відвідувань" at bounding box center [89, 82] width 106 height 16
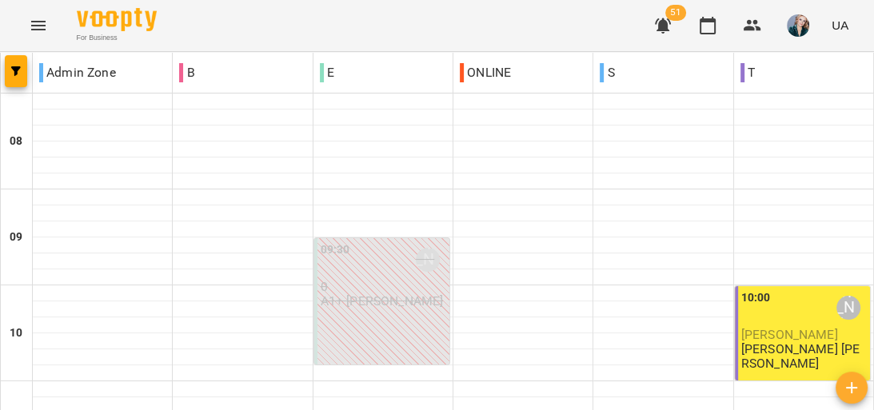
scroll to position [1132, 0]
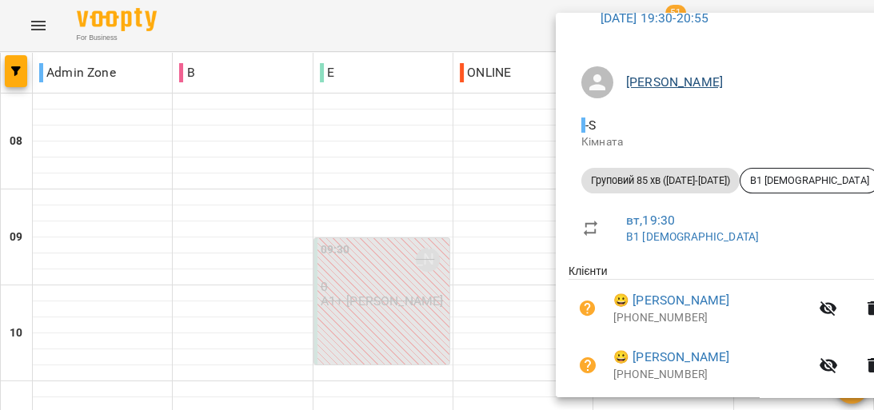
scroll to position [64, 0]
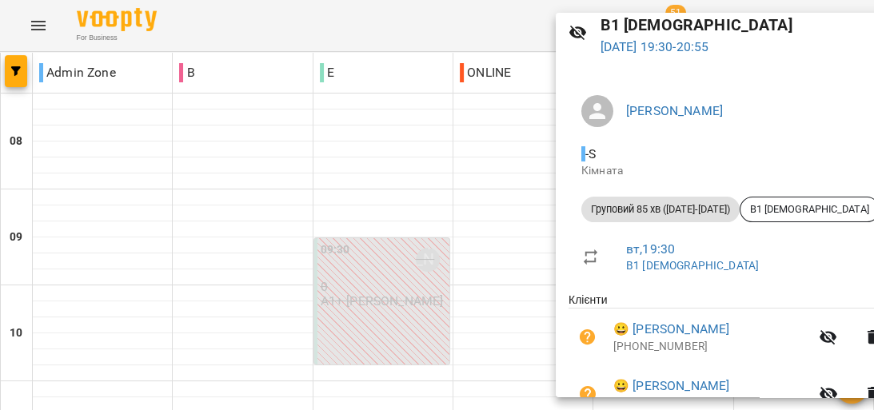
click at [386, 117] on div at bounding box center [437, 205] width 874 height 410
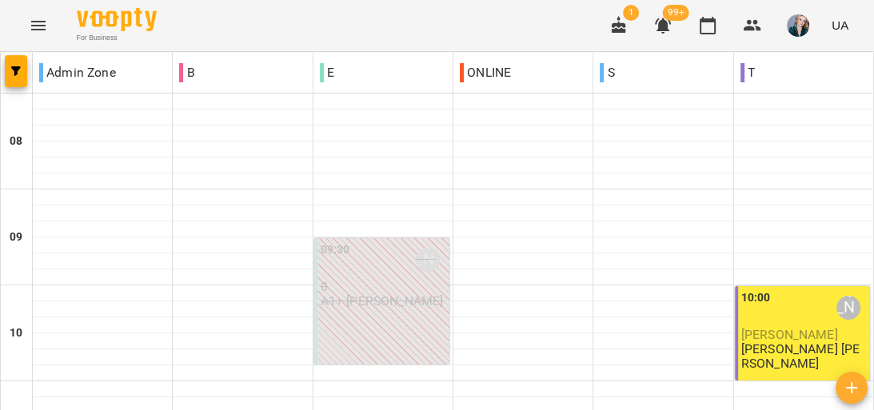
scroll to position [1023, 0]
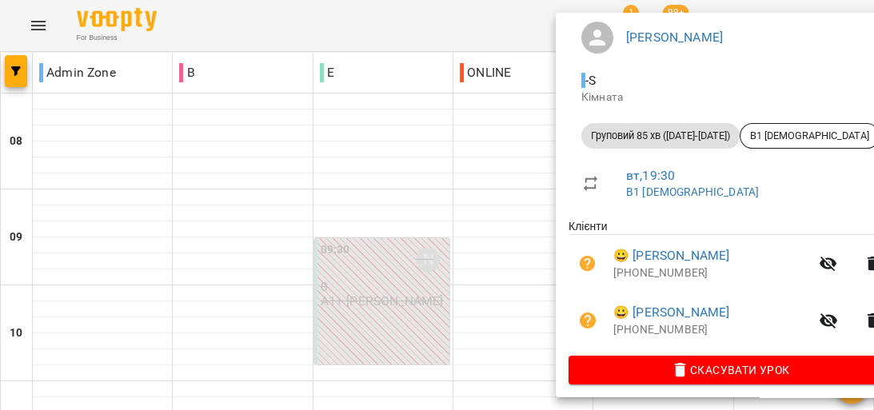
scroll to position [145, 0]
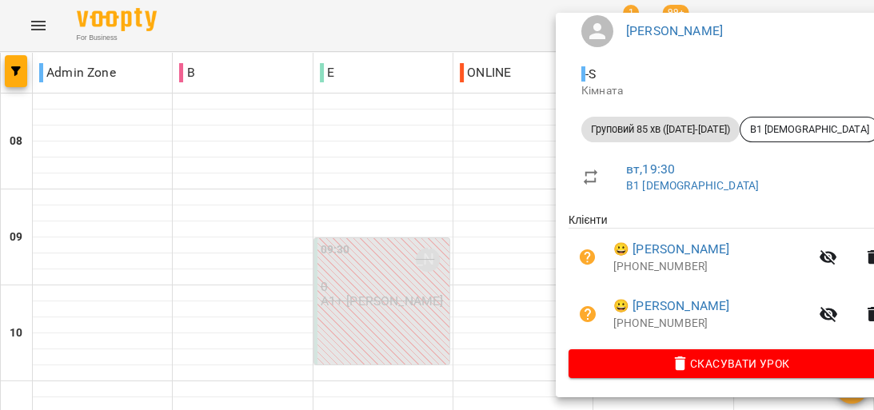
click at [518, 166] on div at bounding box center [437, 205] width 874 height 410
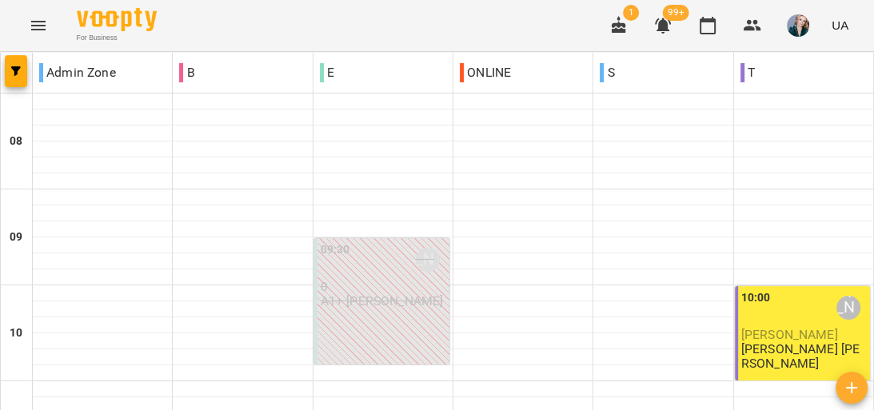
scroll to position [959, 0]
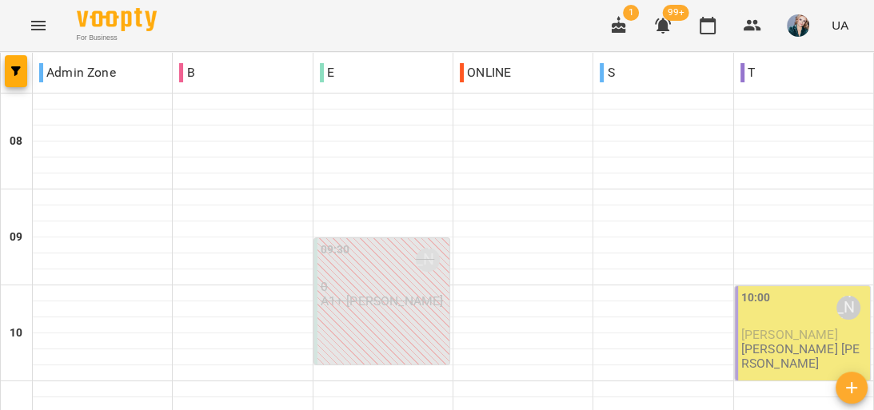
scroll to position [192, 0]
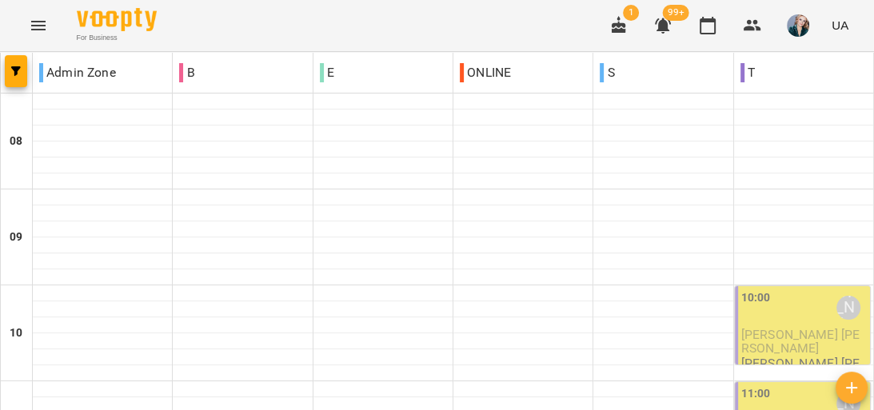
scroll to position [1068, 0]
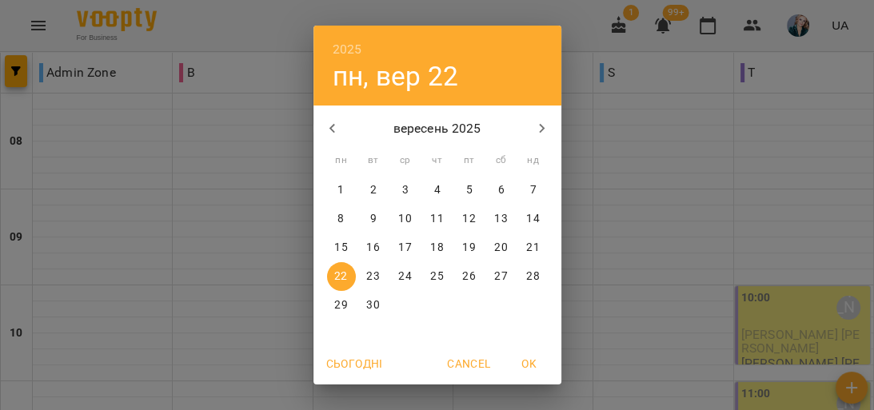
click at [398, 247] on p "17" at bounding box center [404, 248] width 13 height 16
type input "**********"
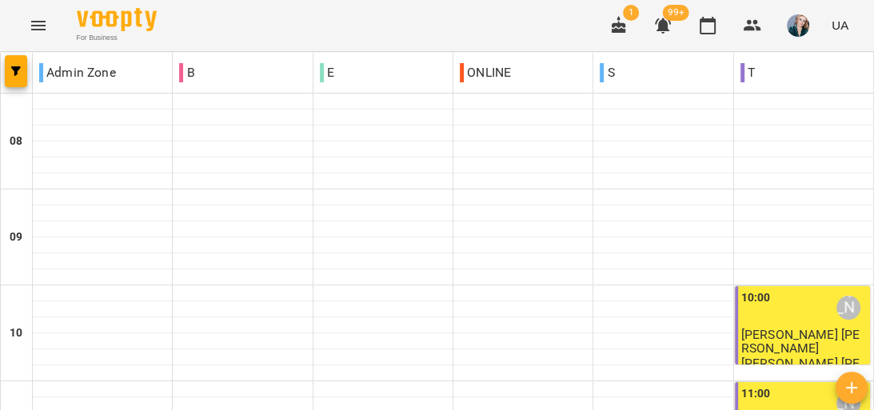
scroll to position [895, 0]
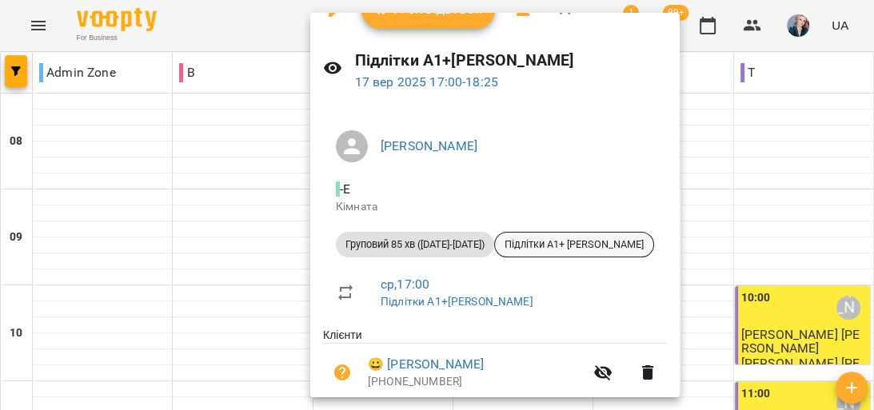
scroll to position [0, 0]
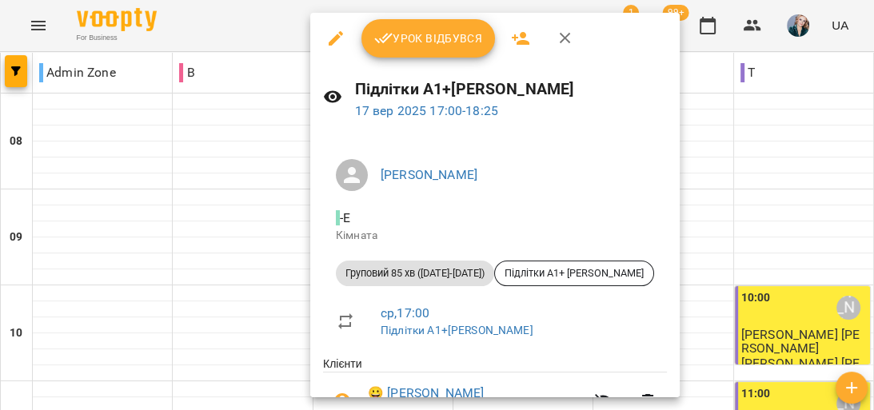
click at [446, 37] on span "Урок відбувся" at bounding box center [428, 38] width 109 height 19
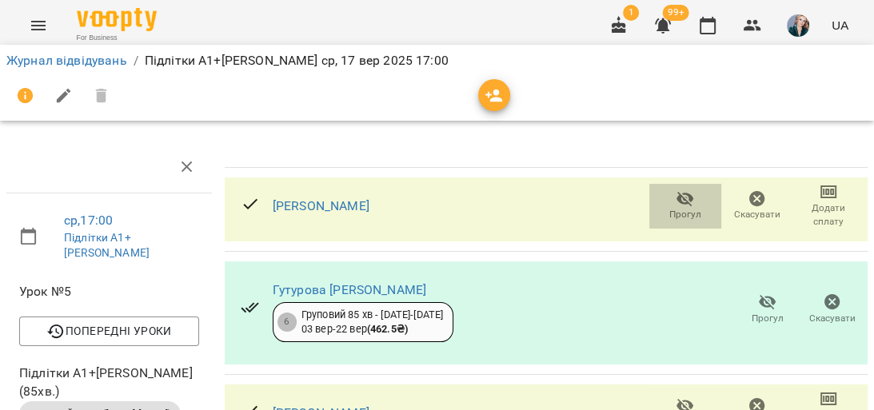
click at [675, 202] on icon "button" at bounding box center [684, 198] width 19 height 19
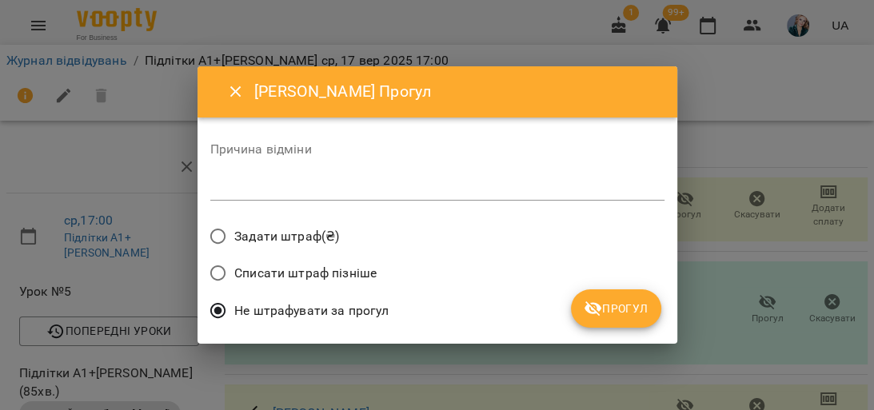
click at [424, 191] on textarea at bounding box center [437, 187] width 454 height 15
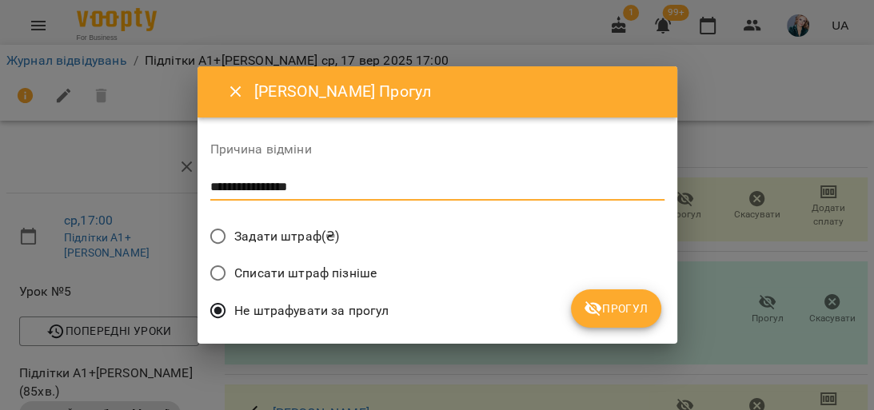
type textarea "**********"
click at [636, 304] on span "Прогул" at bounding box center [616, 308] width 65 height 19
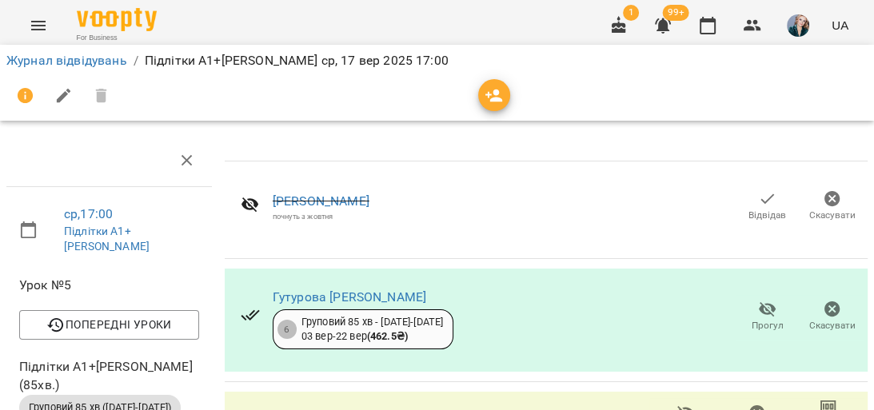
scroll to position [192, 0]
click at [749, 405] on icon "button" at bounding box center [757, 413] width 16 height 16
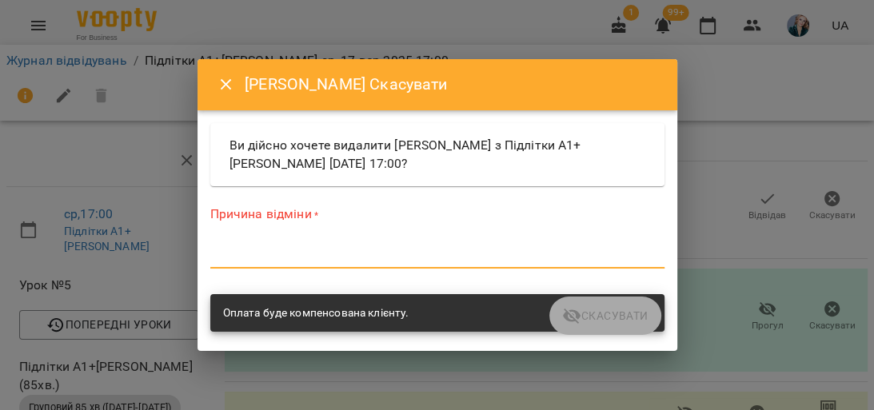
click at [377, 248] on textarea at bounding box center [437, 255] width 454 height 15
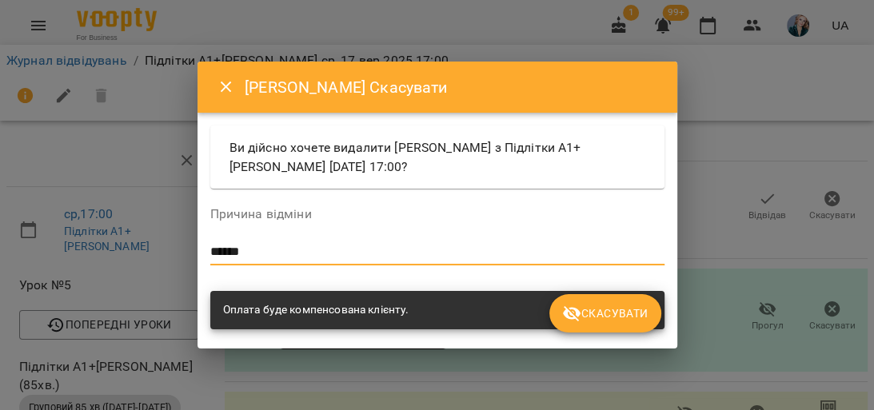
type textarea "******"
click at [608, 301] on button "Скасувати" at bounding box center [604, 313] width 111 height 38
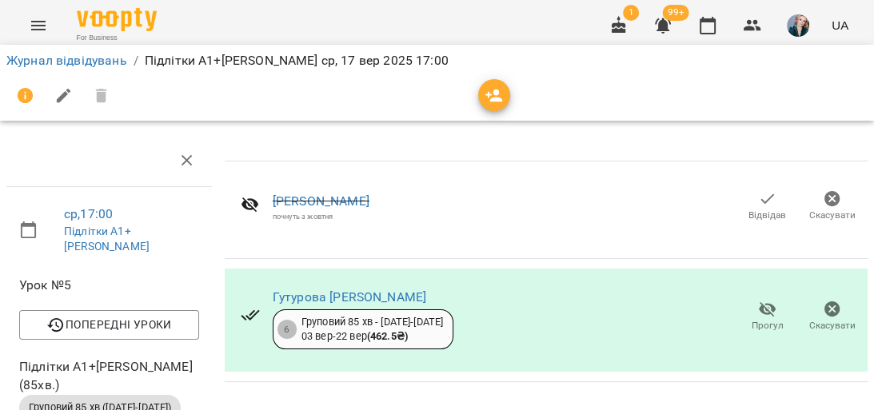
scroll to position [320, 0]
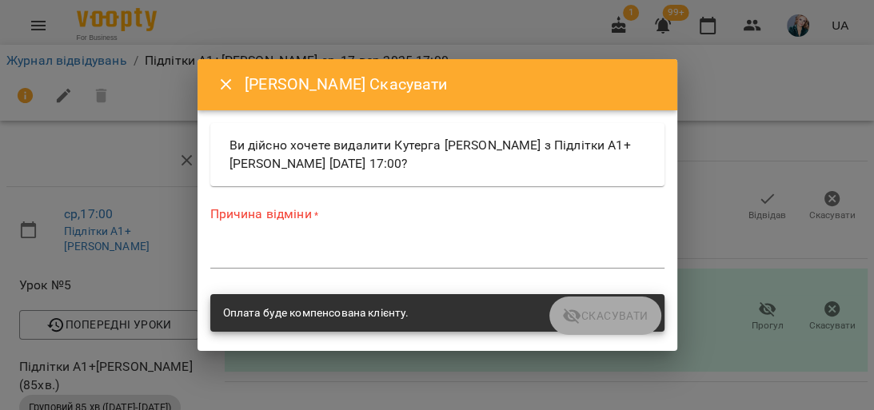
click at [383, 243] on div "*" at bounding box center [437, 256] width 454 height 26
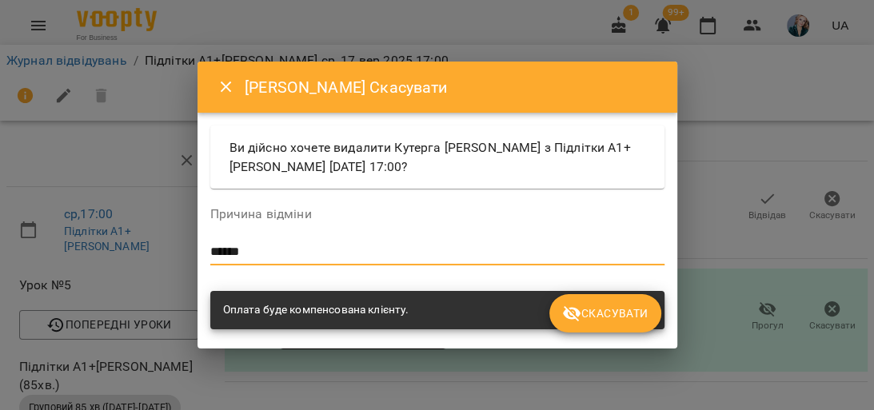
type textarea "******"
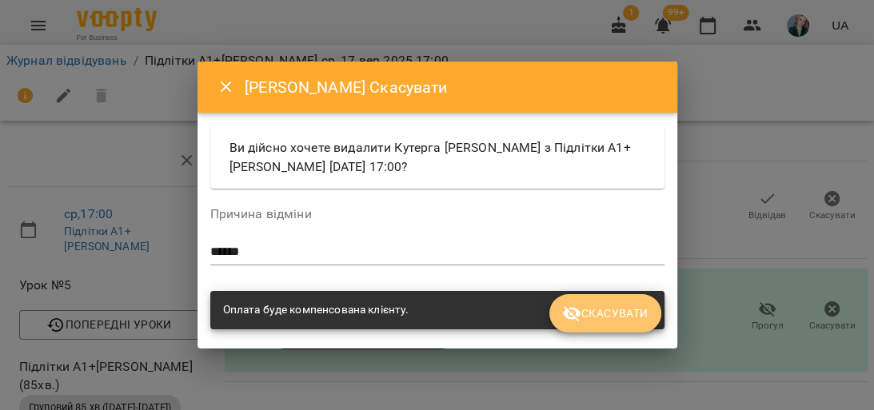
click at [620, 311] on span "Скасувати" at bounding box center [605, 313] width 86 height 19
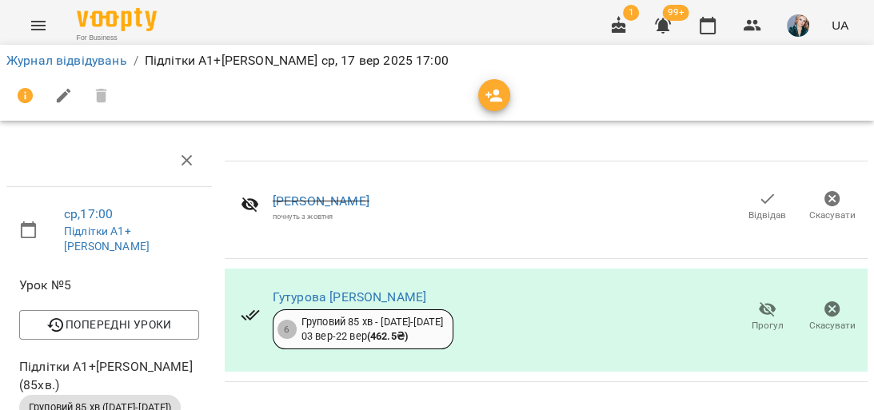
scroll to position [688, 0]
click at [58, 55] on link "Журнал відвідувань" at bounding box center [66, 60] width 121 height 15
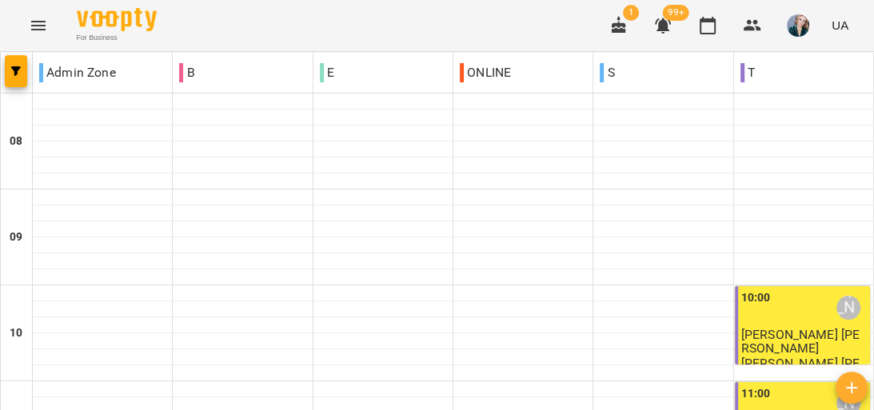
scroll to position [831, 0]
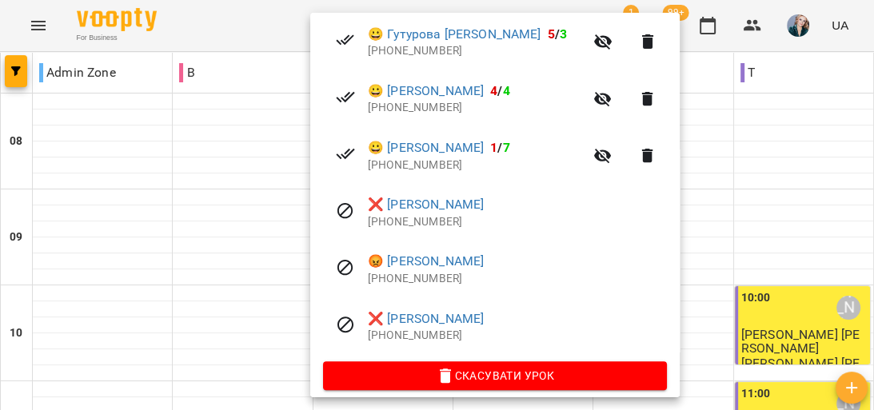
scroll to position [487, 0]
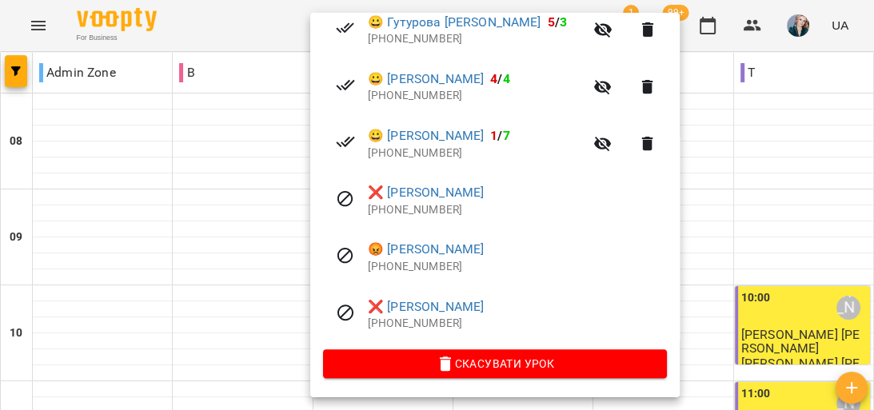
click at [694, 211] on div at bounding box center [437, 205] width 874 height 410
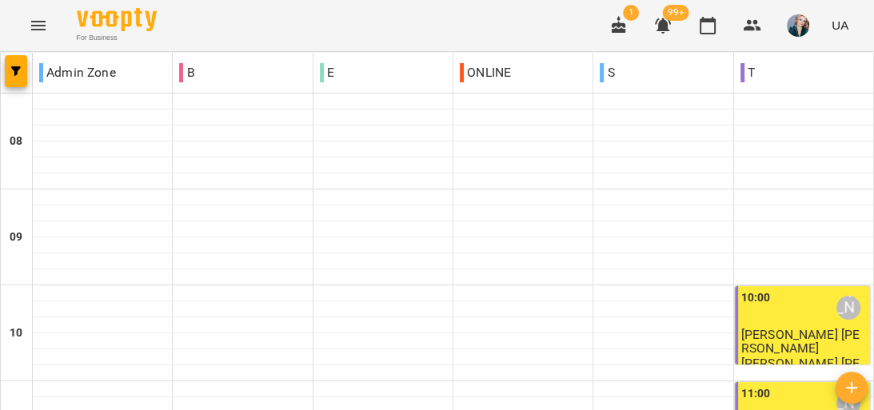
scroll to position [620, 0]
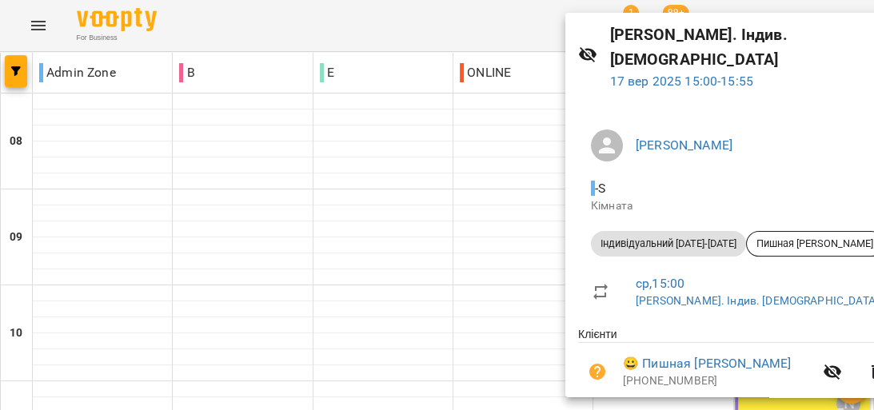
scroll to position [0, 0]
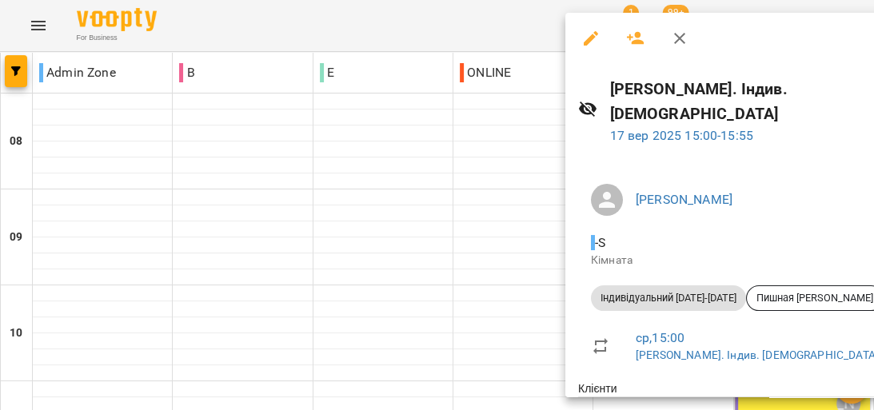
click at [498, 199] on div at bounding box center [437, 205] width 874 height 410
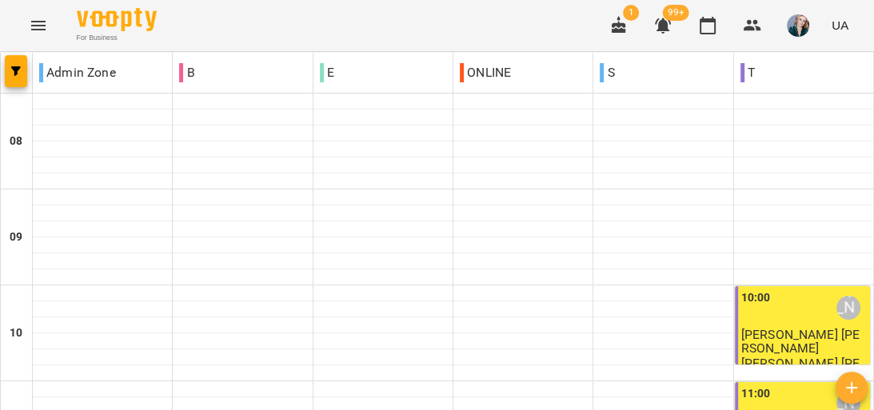
scroll to position [620, 0]
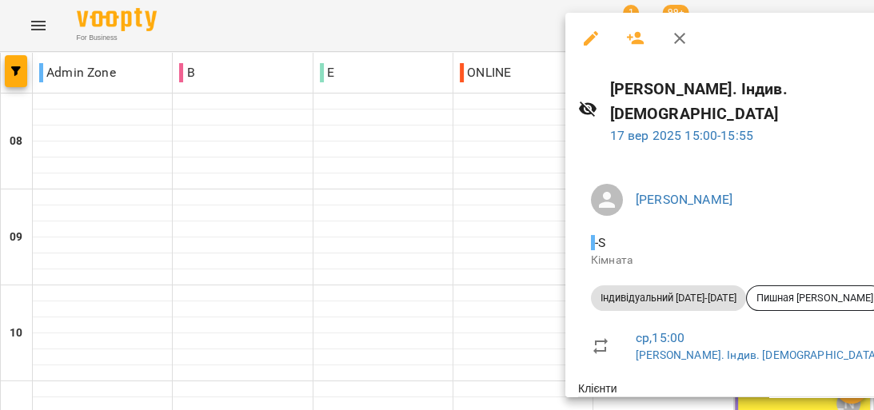
click at [509, 204] on div at bounding box center [437, 205] width 874 height 410
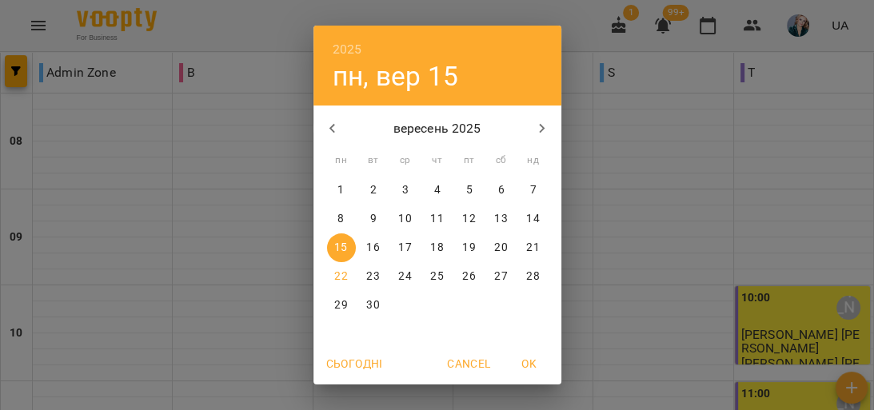
click at [361, 219] on span "9" at bounding box center [373, 219] width 29 height 16
type input "**********"
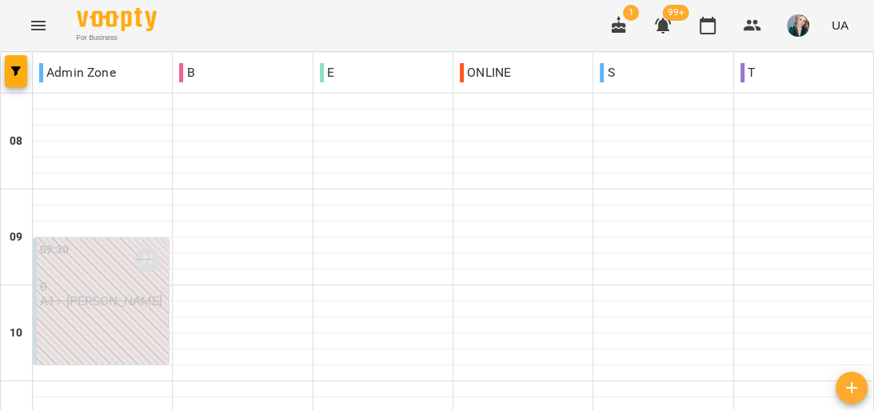
scroll to position [1023, 0]
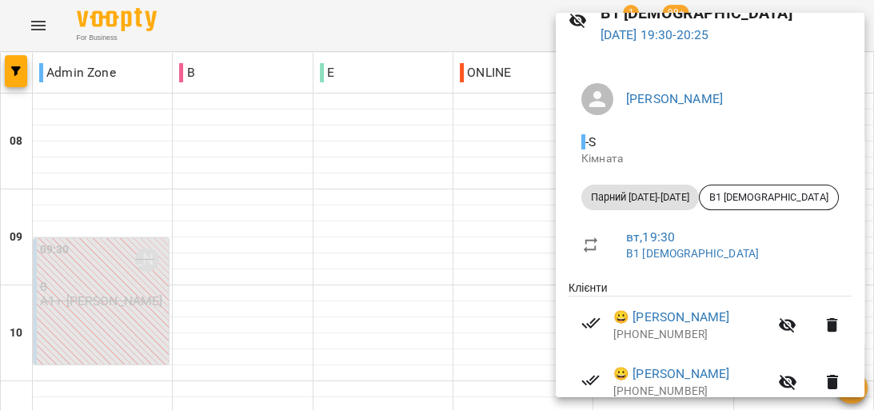
scroll to position [145, 0]
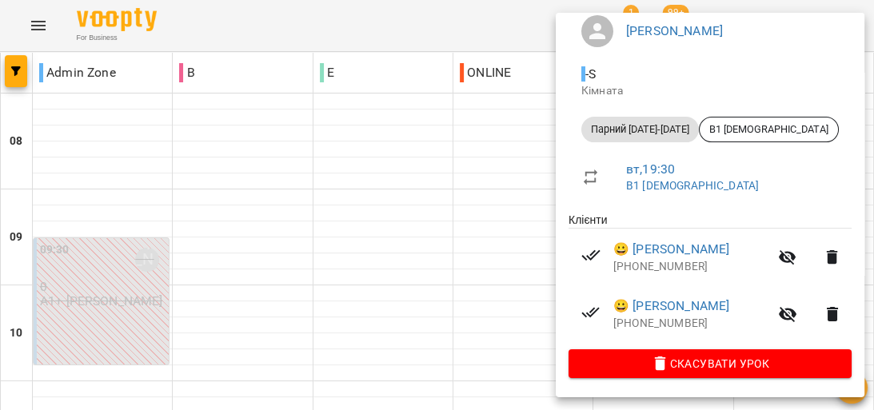
click at [454, 216] on div at bounding box center [437, 205] width 874 height 410
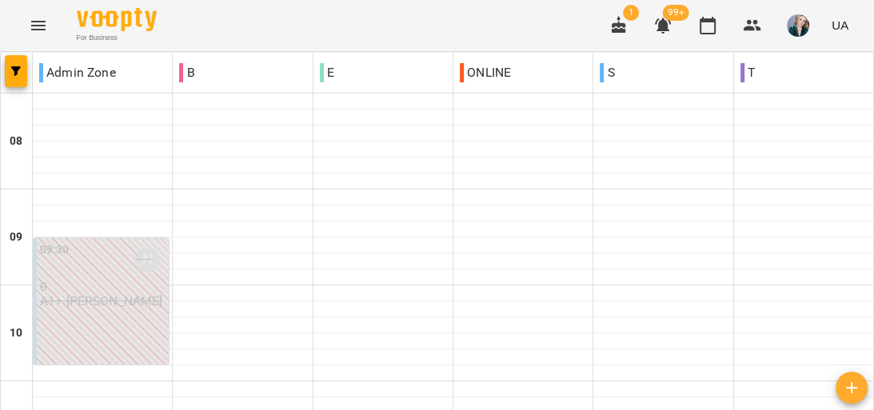
scroll to position [831, 0]
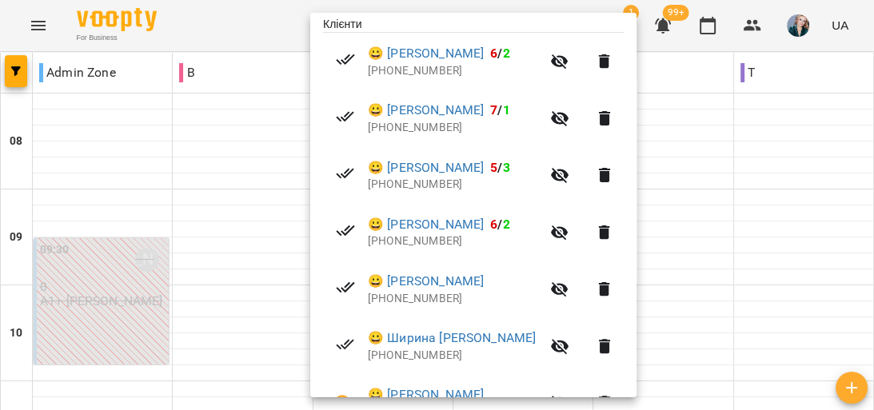
scroll to position [512, 0]
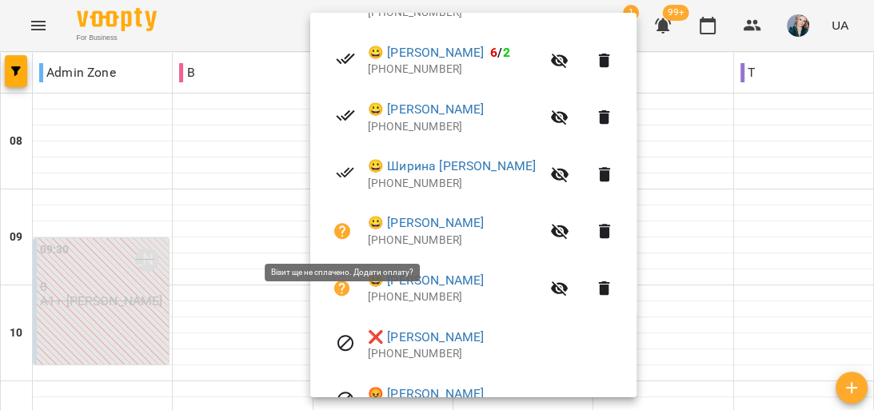
click at [343, 230] on icon "button" at bounding box center [342, 231] width 16 height 16
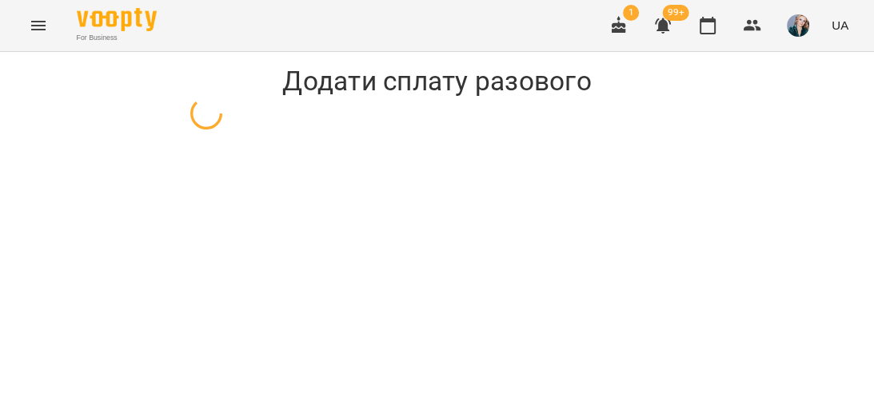
select select "**********"
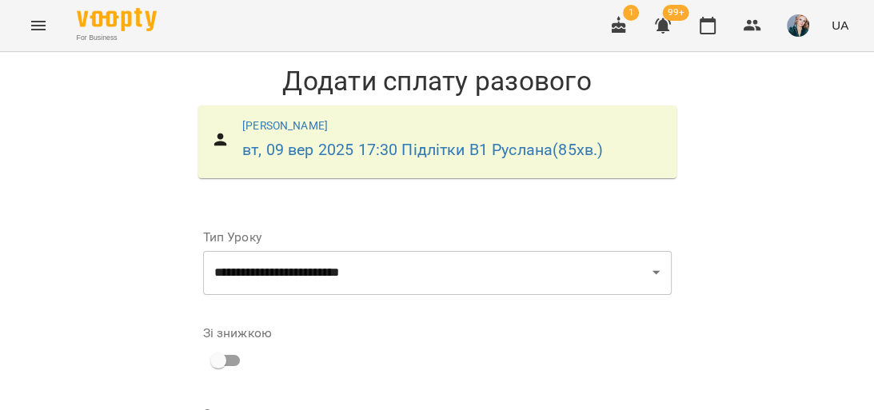
scroll to position [320, 0]
drag, startPoint x: 261, startPoint y: 129, endPoint x: 149, endPoint y: 137, distance: 112.2
click at [150, 136] on div "**********" at bounding box center [437, 409] width 874 height 715
type input "*"
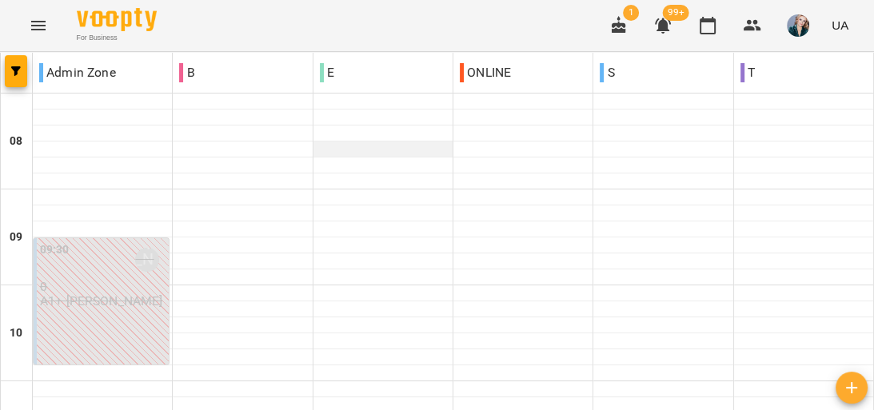
scroll to position [959, 0]
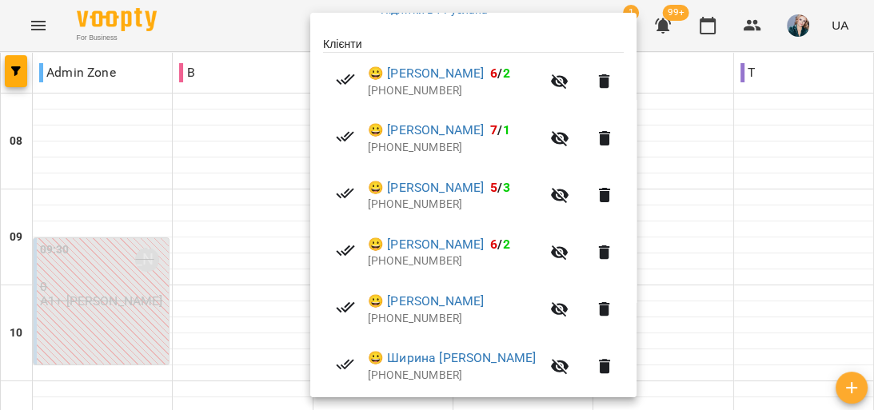
scroll to position [576, 0]
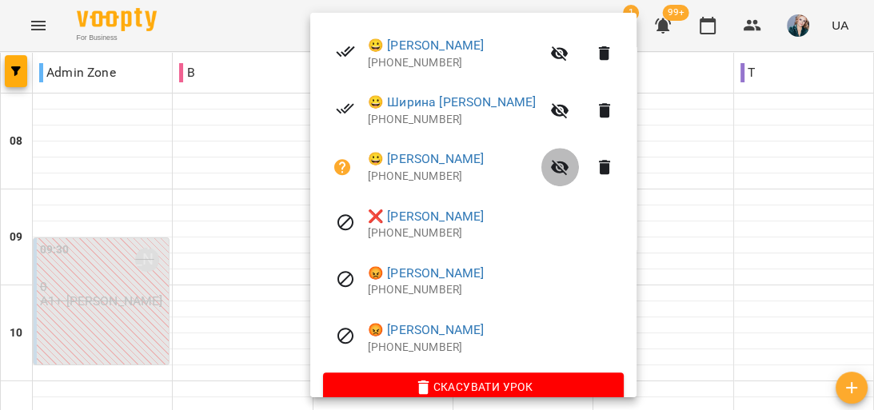
click at [550, 171] on icon "button" at bounding box center [559, 166] width 19 height 19
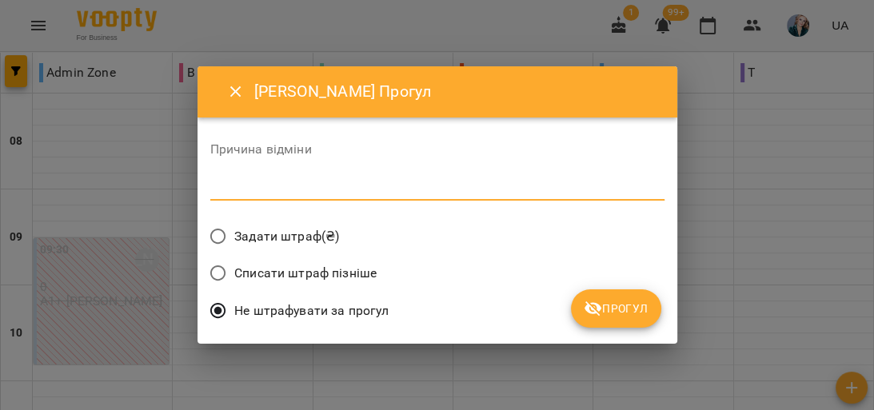
click at [418, 185] on textarea at bounding box center [437, 187] width 454 height 15
type textarea "********"
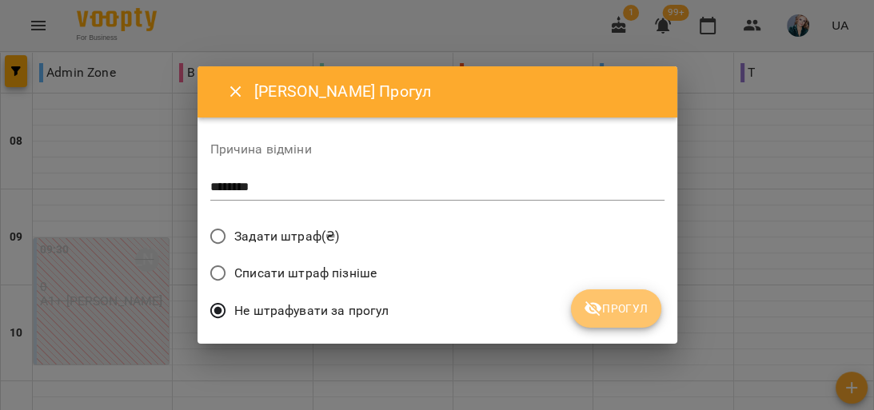
click at [614, 313] on span "Прогул" at bounding box center [616, 308] width 65 height 19
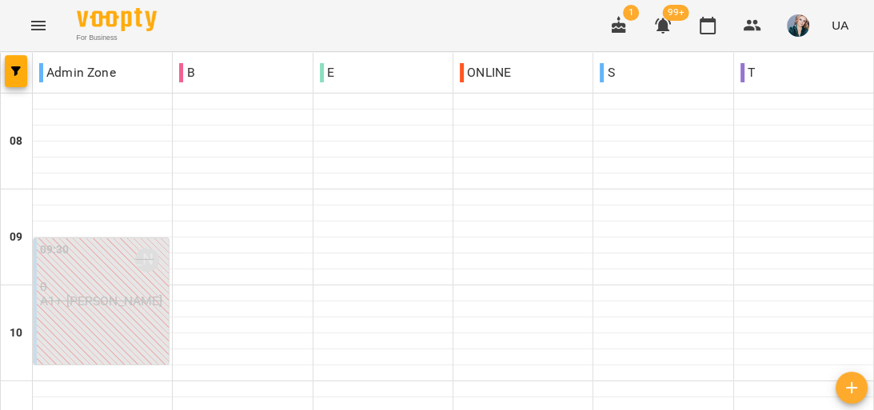
click at [35, 21] on icon "Menu" at bounding box center [38, 26] width 14 height 10
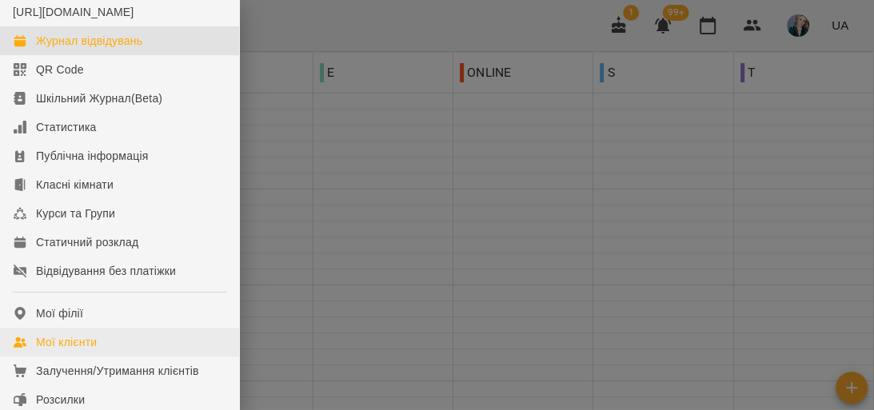
scroll to position [64, 0]
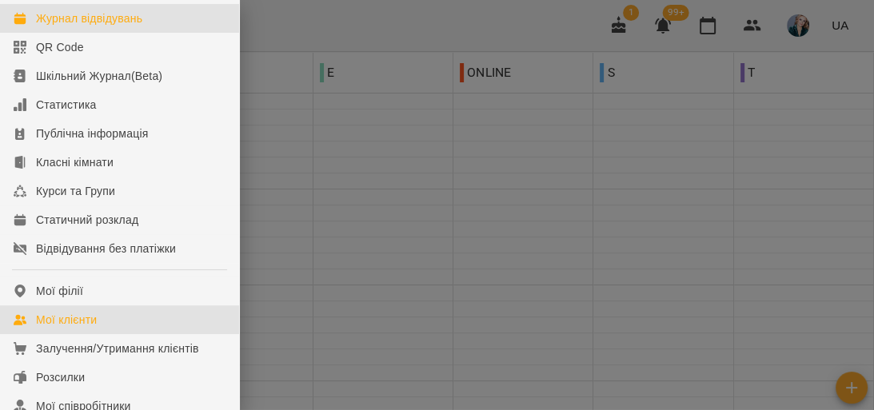
drag, startPoint x: 130, startPoint y: 346, endPoint x: 301, endPoint y: 291, distance: 179.0
click at [130, 334] on link "Мої клієнти" at bounding box center [119, 319] width 239 height 29
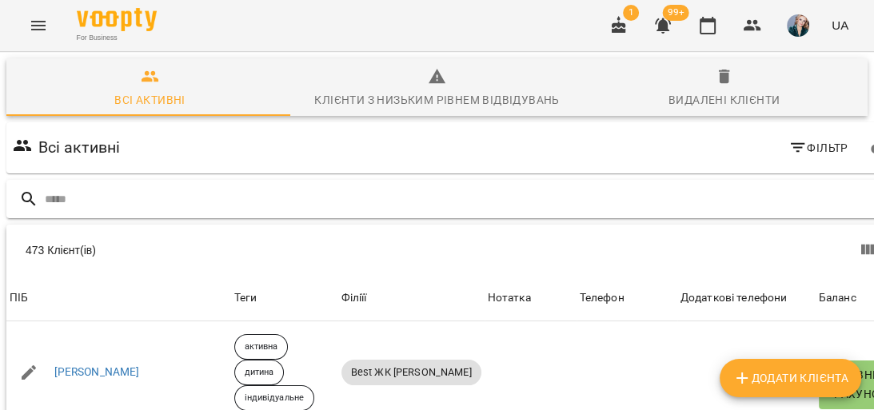
drag, startPoint x: 783, startPoint y: 198, endPoint x: 791, endPoint y: 195, distance: 9.4
click at [783, 198] on input "text" at bounding box center [472, 199] width 855 height 26
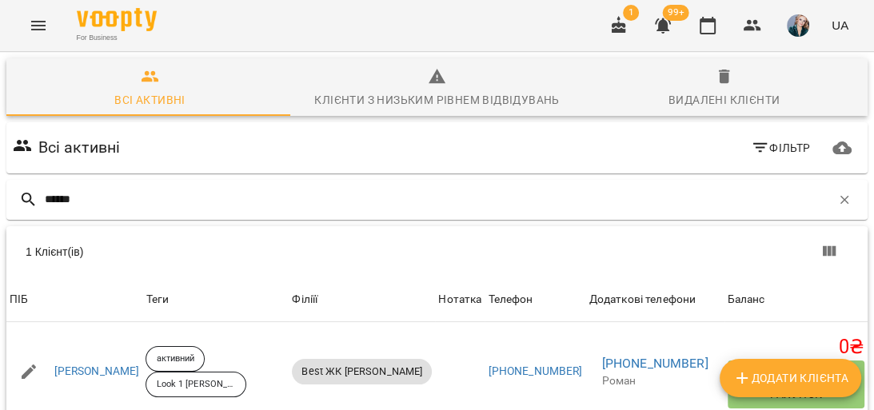
scroll to position [70, 0]
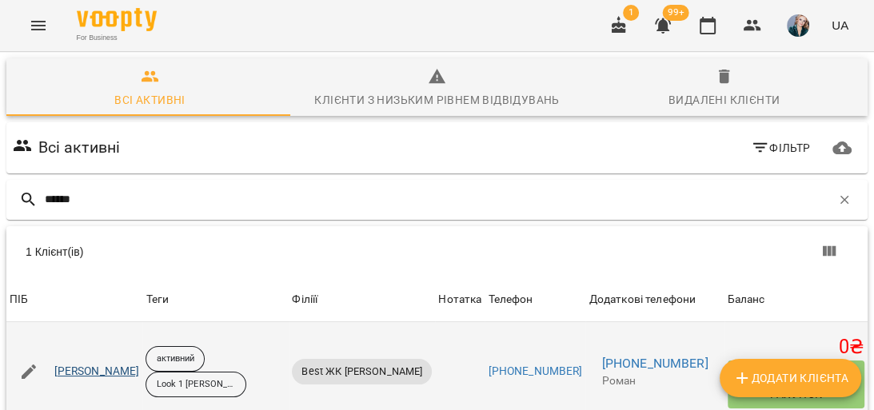
type input "******"
click at [114, 364] on link "[PERSON_NAME]" at bounding box center [97, 372] width 86 height 16
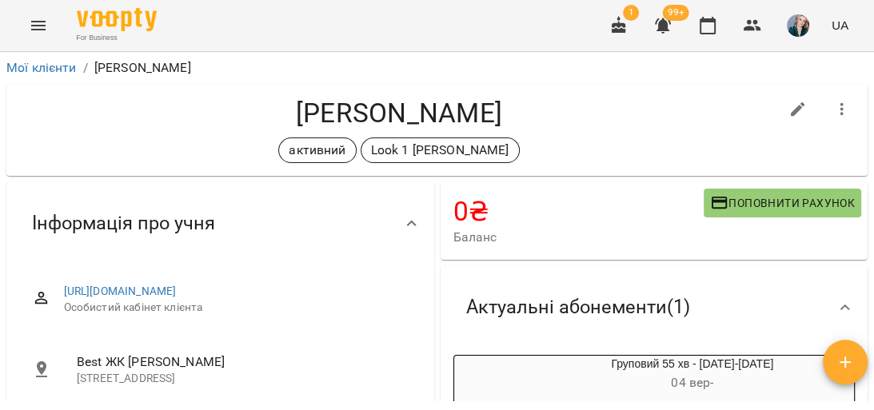
scroll to position [192, 0]
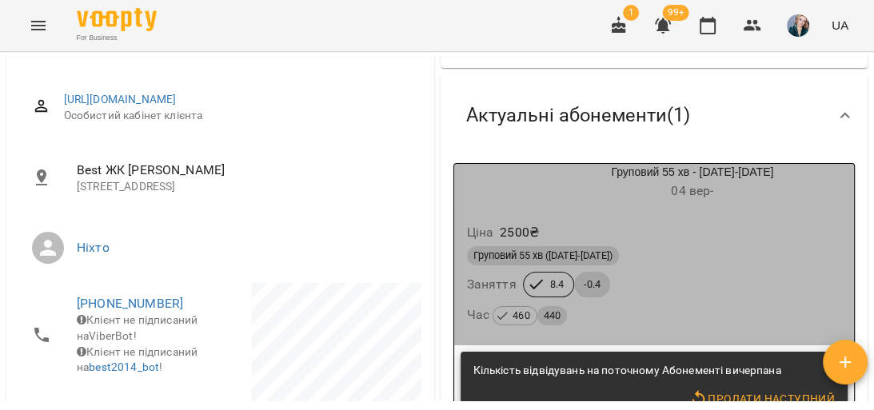
click at [663, 317] on div "Час 460 440" at bounding box center [654, 315] width 375 height 22
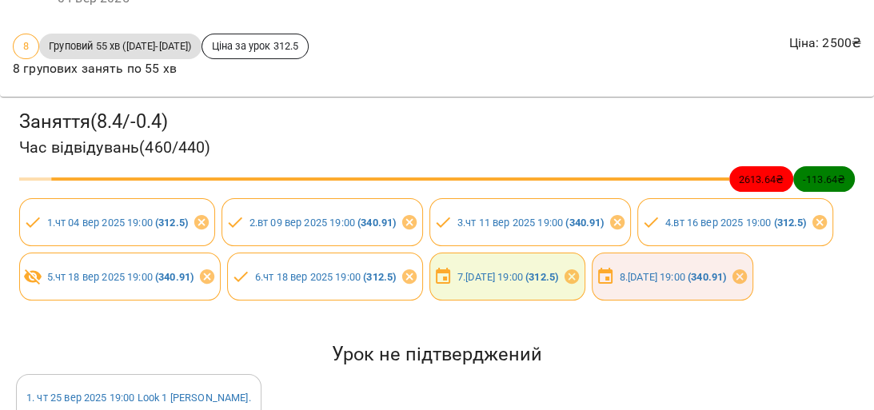
scroll to position [0, 0]
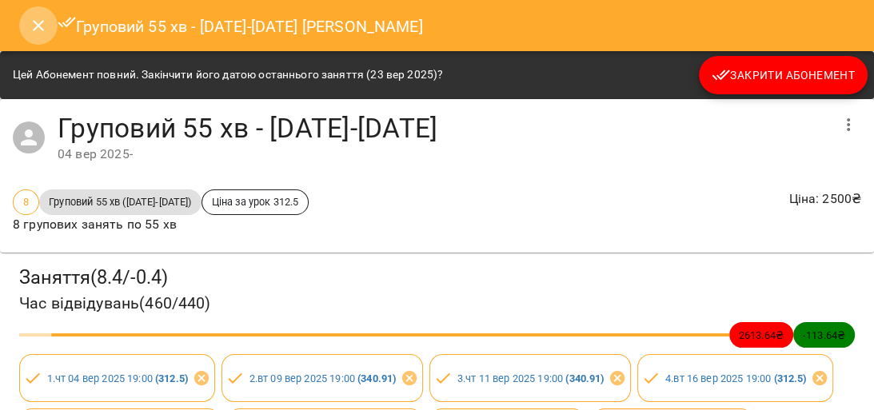
click at [35, 27] on icon "Close" at bounding box center [38, 25] width 11 height 11
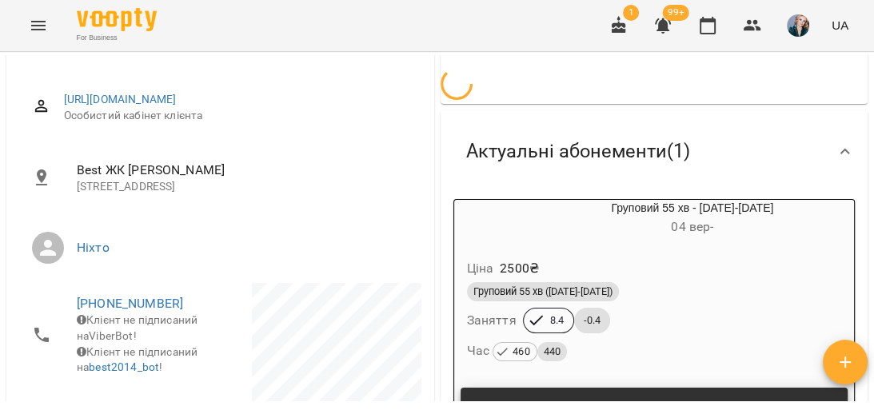
click at [35, 27] on icon "Menu" at bounding box center [38, 25] width 19 height 19
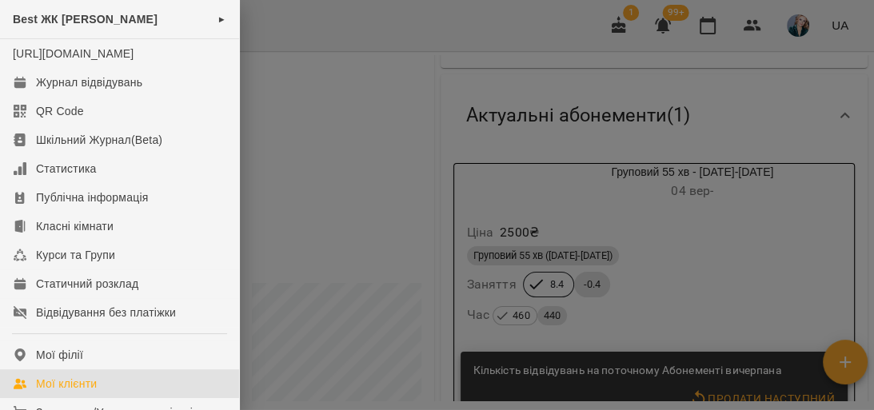
click at [163, 398] on link "Мої клієнти" at bounding box center [119, 383] width 239 height 29
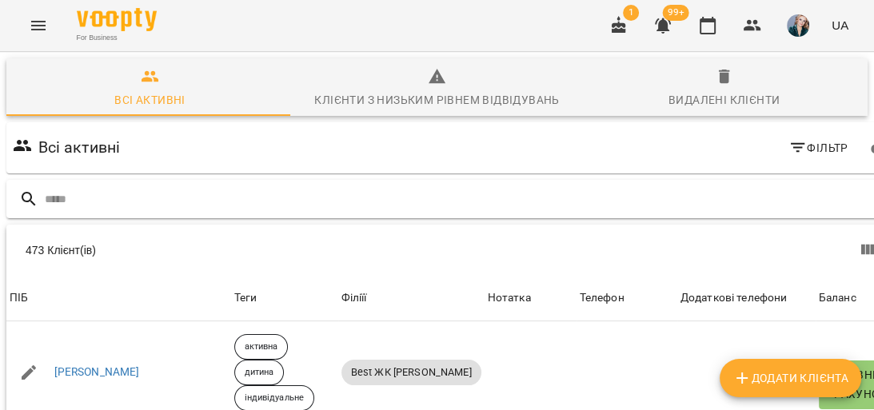
click at [690, 207] on input "text" at bounding box center [472, 199] width 855 height 26
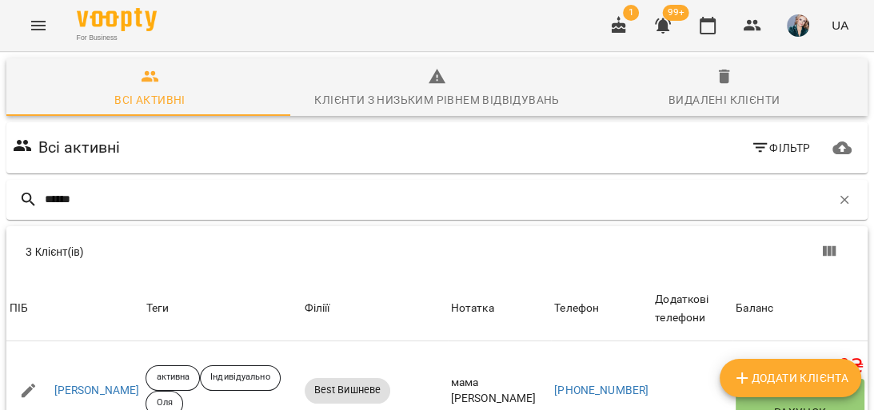
scroll to position [206, 0]
type input "******"
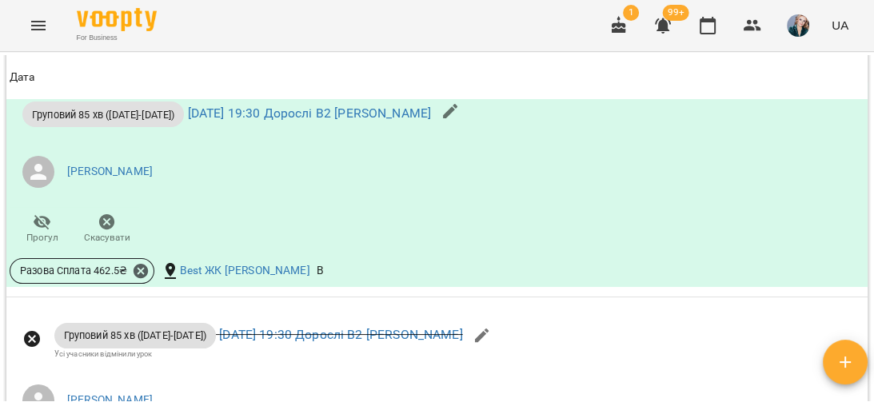
scroll to position [1599, 0]
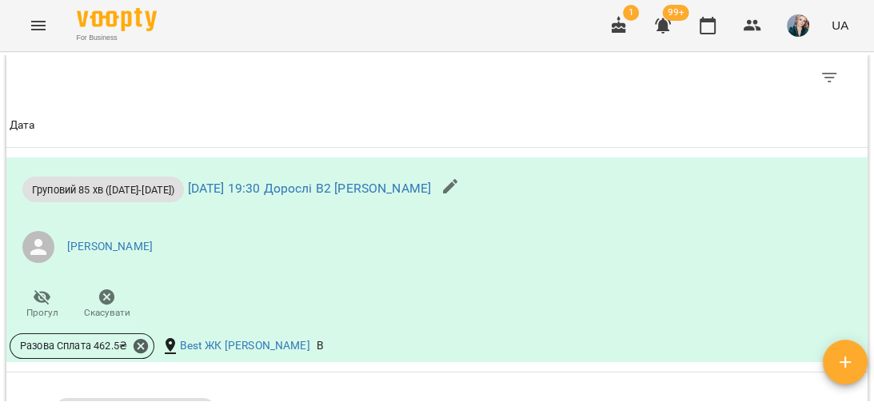
click at [334, 22] on icon "button" at bounding box center [329, 12] width 19 height 19
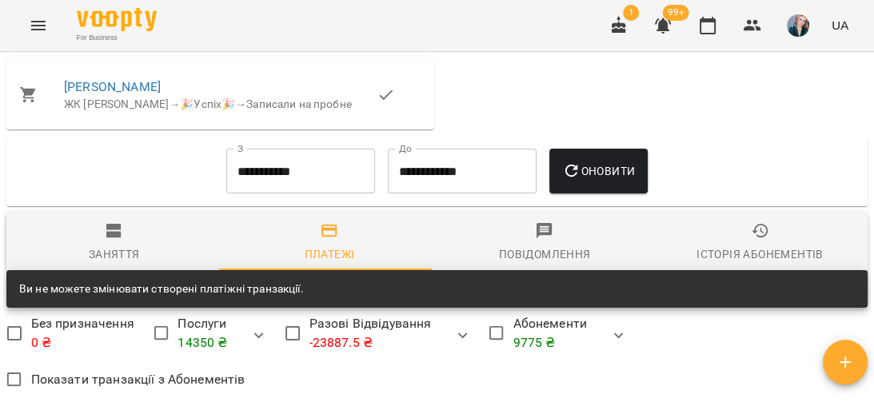
scroll to position [1343, 0]
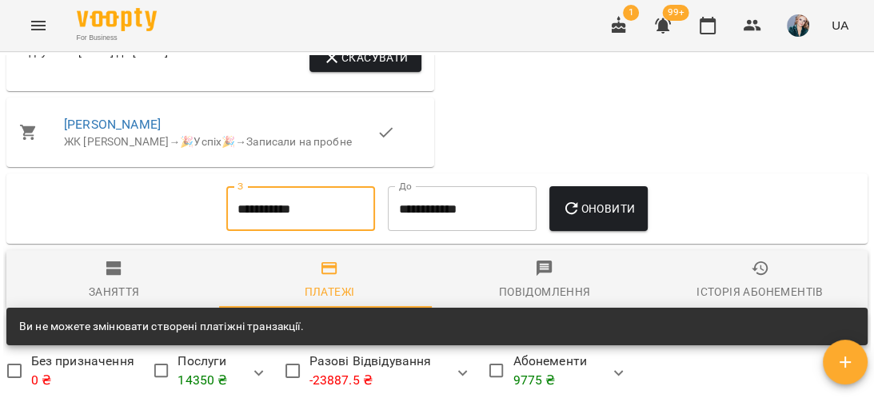
click at [290, 231] on input "**********" at bounding box center [300, 208] width 149 height 45
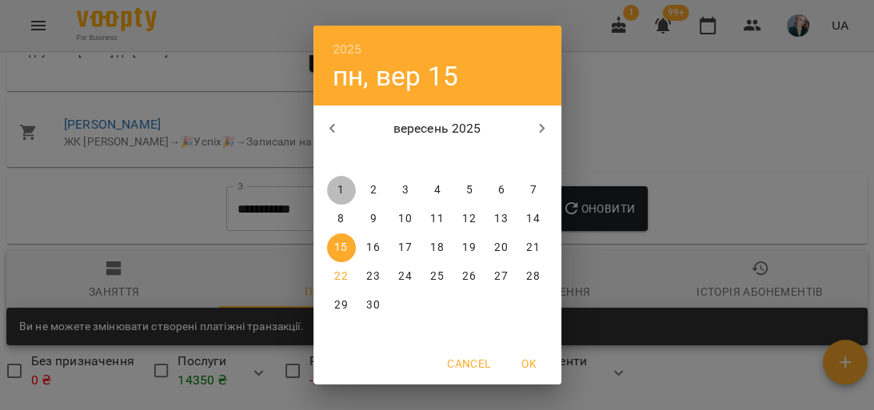
click at [337, 185] on p "1" at bounding box center [340, 190] width 6 height 16
type input "**********"
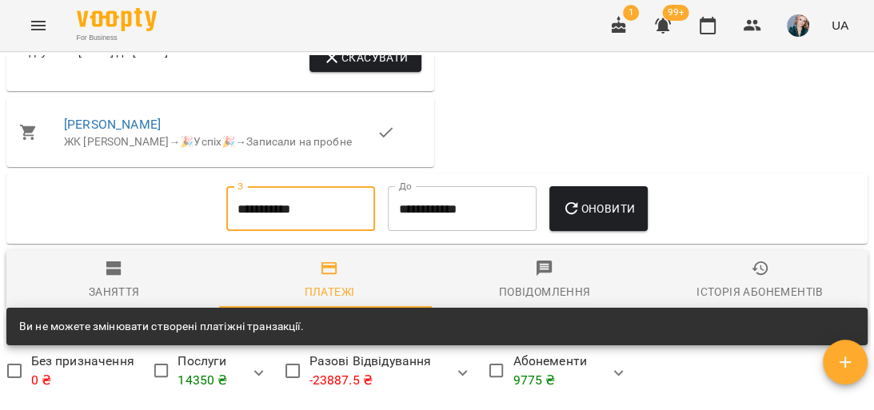
click at [601, 218] on span "Оновити" at bounding box center [598, 208] width 73 height 19
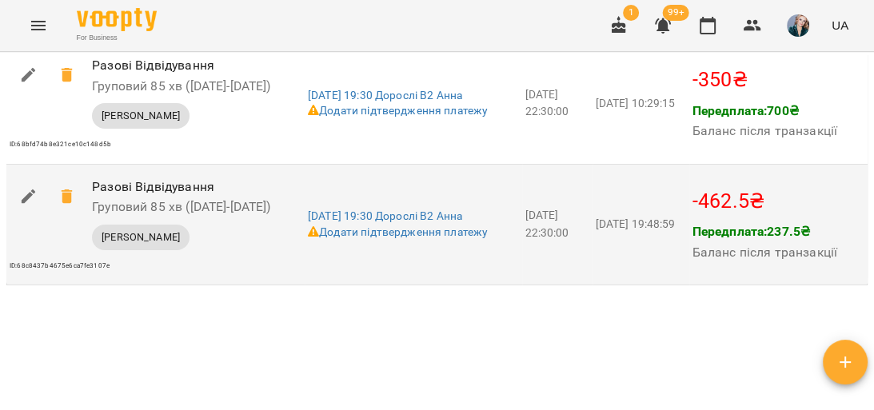
scroll to position [1919, 0]
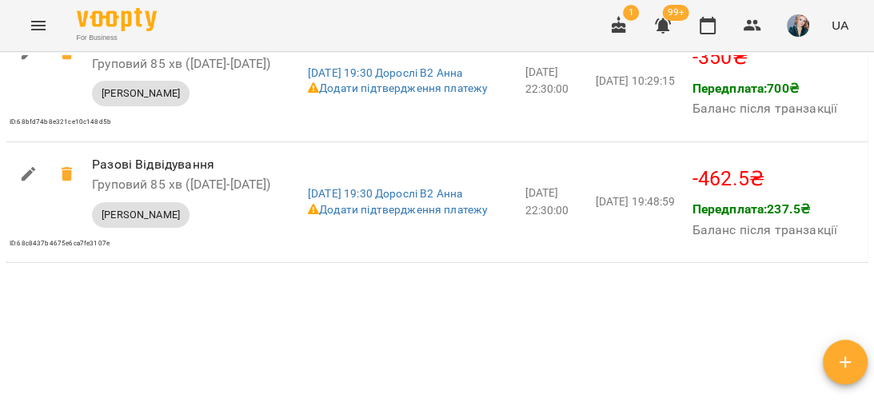
click at [43, 26] on icon "Menu" at bounding box center [38, 25] width 19 height 19
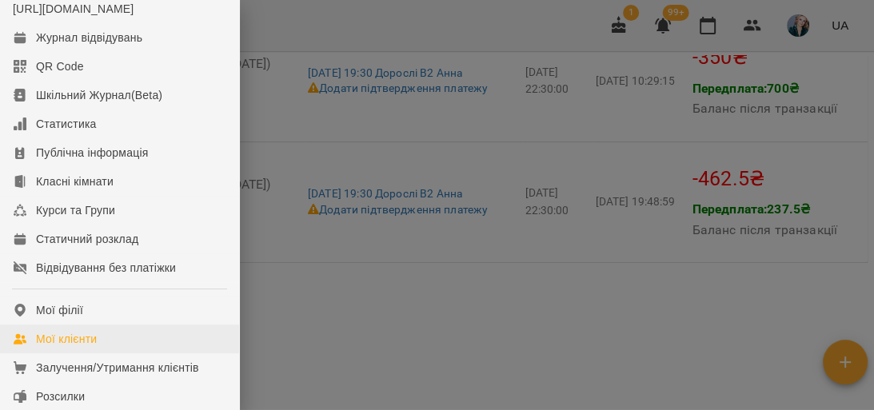
scroll to position [64, 0]
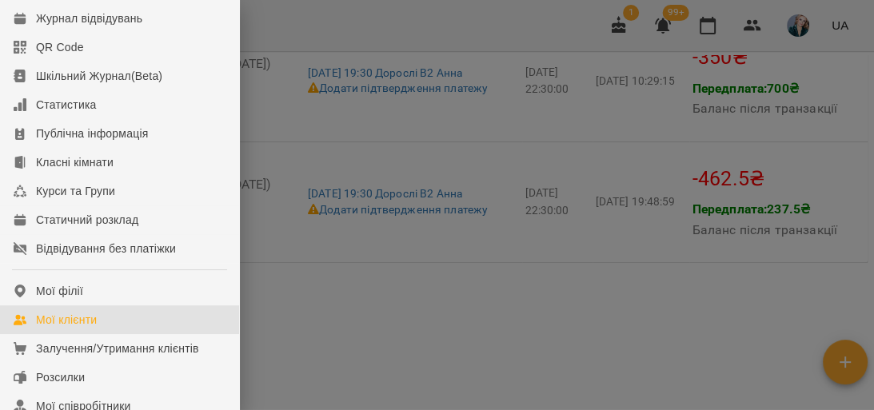
click at [134, 334] on link "Мої клієнти" at bounding box center [119, 319] width 239 height 29
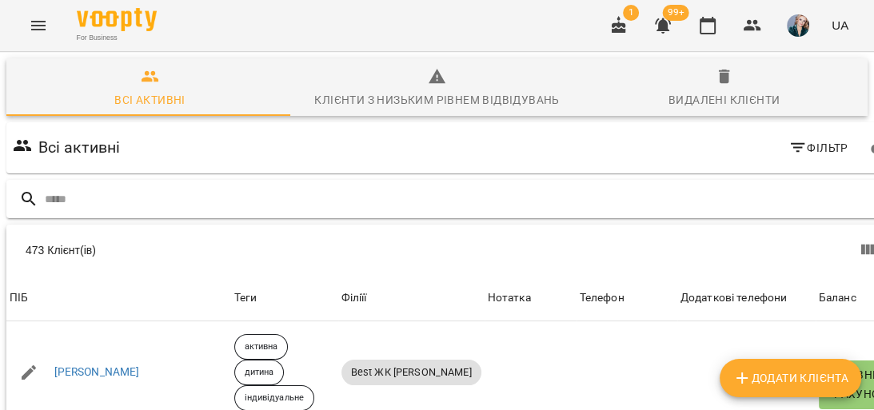
click at [771, 198] on input "text" at bounding box center [472, 199] width 855 height 26
type input "*"
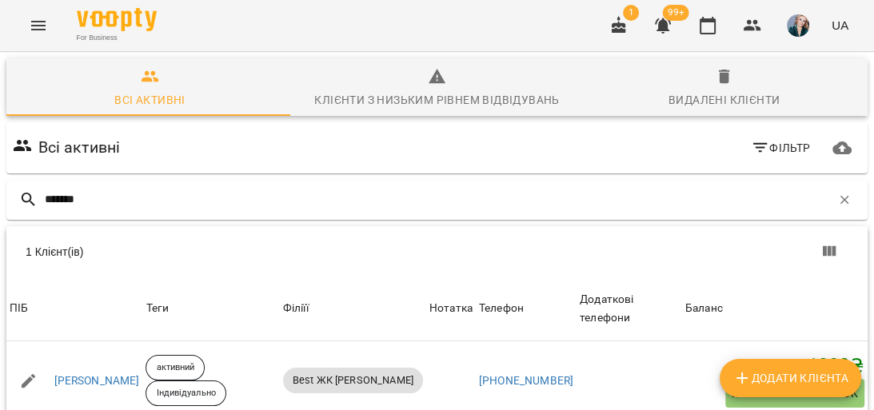
scroll to position [70, 0]
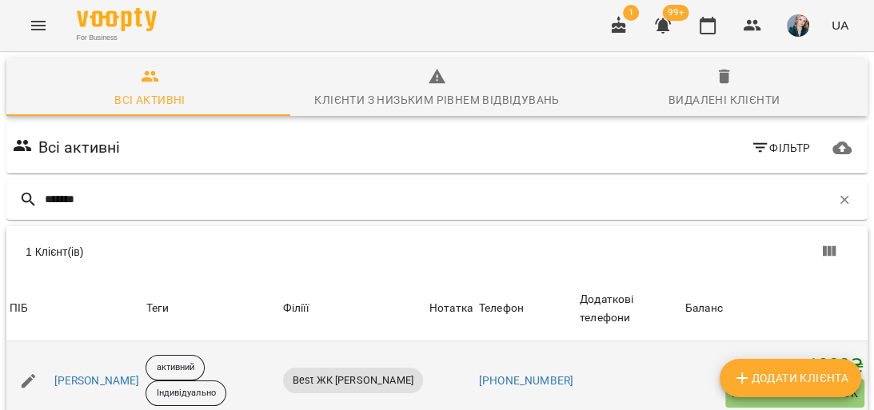
type input "*******"
click at [110, 359] on div "[PERSON_NAME]" at bounding box center [74, 381] width 136 height 45
click at [74, 359] on div "[PERSON_NAME]" at bounding box center [74, 381] width 136 height 45
click at [104, 373] on link "[PERSON_NAME]" at bounding box center [97, 381] width 86 height 16
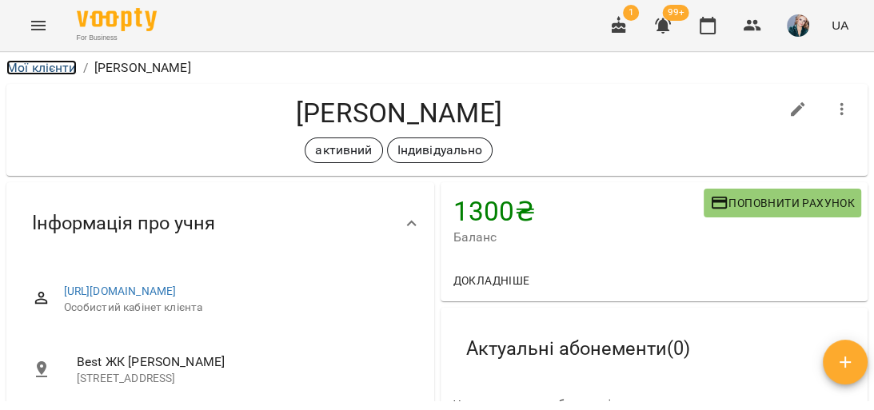
click at [61, 72] on link "Мої клієнти" at bounding box center [41, 67] width 70 height 15
